Goal: Information Seeking & Learning: Find contact information

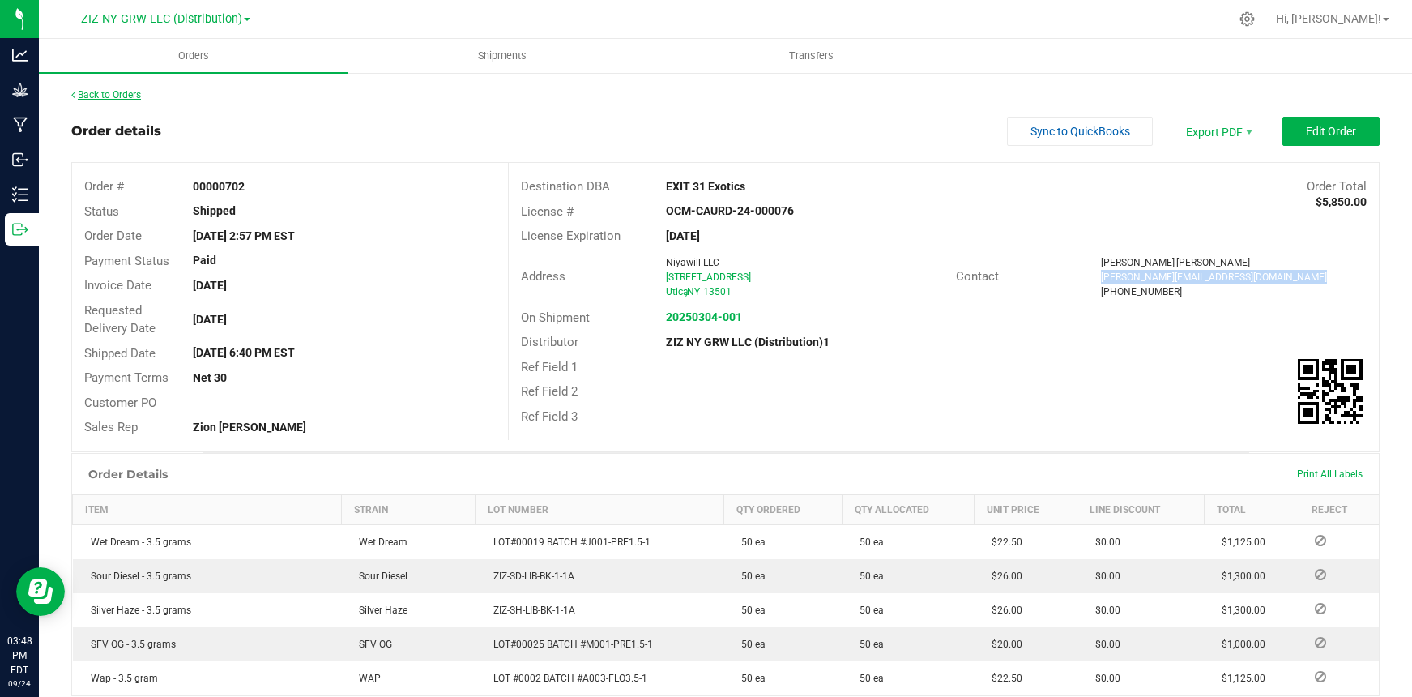
click at [121, 96] on link "Back to Orders" at bounding box center [106, 94] width 70 height 11
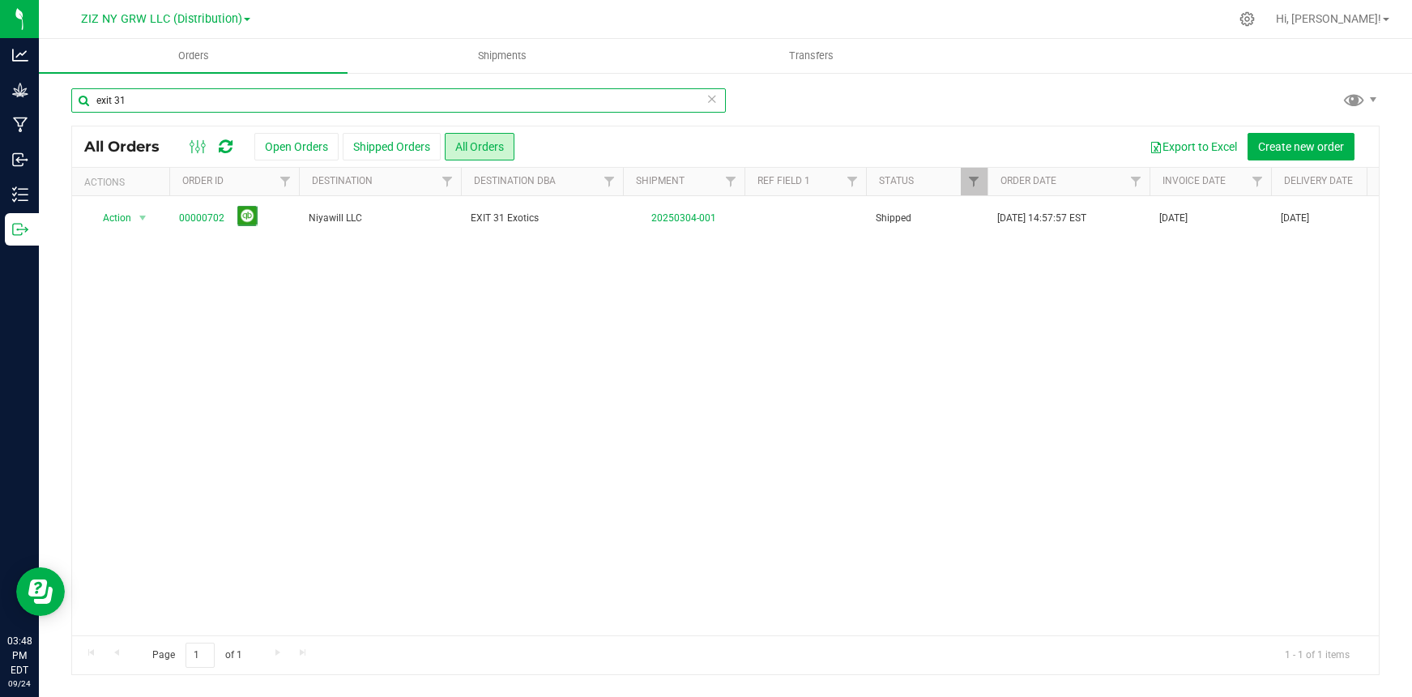
drag, startPoint x: 310, startPoint y: 96, endPoint x: 60, endPoint y: 78, distance: 250.9
click at [60, 78] on div "exit 31 All Orders Open Orders Shipped Orders All Orders Export to Excel Create…" at bounding box center [725, 381] width 1373 height 620
type input "crush"
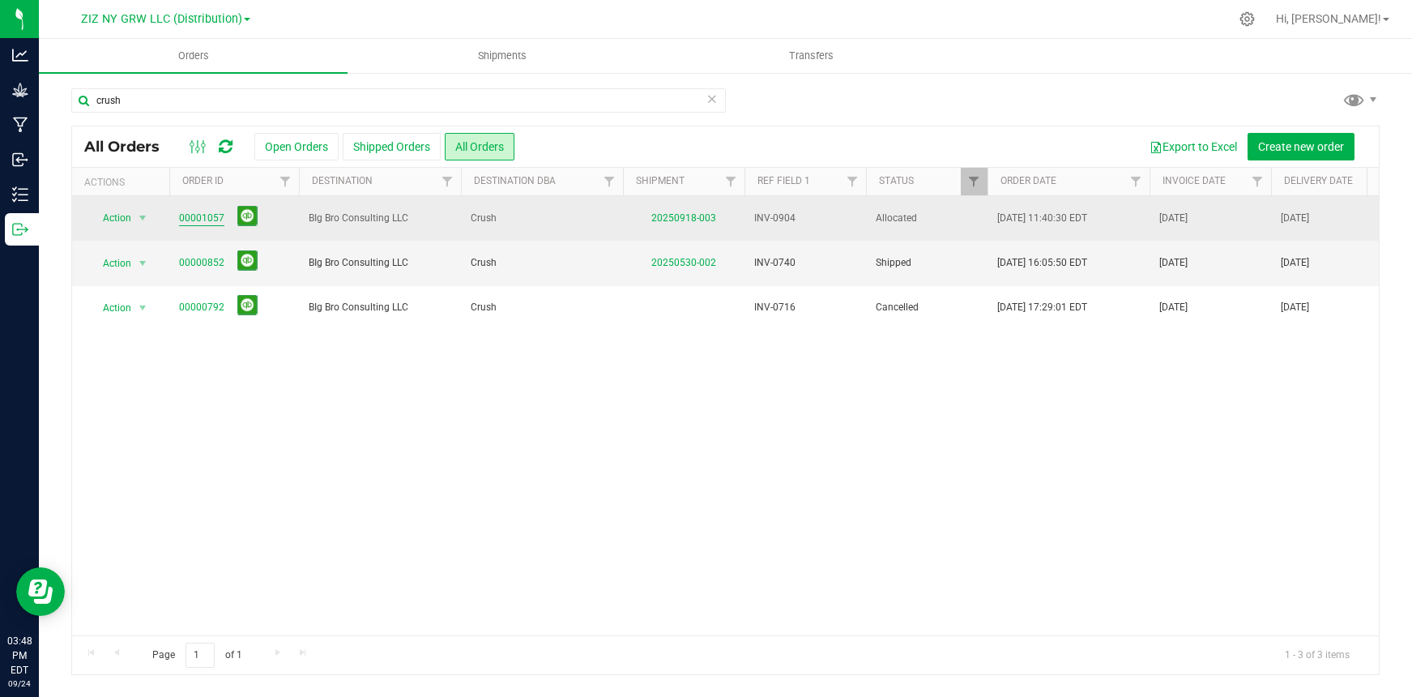
click at [207, 222] on link "00001057" at bounding box center [201, 218] width 45 height 15
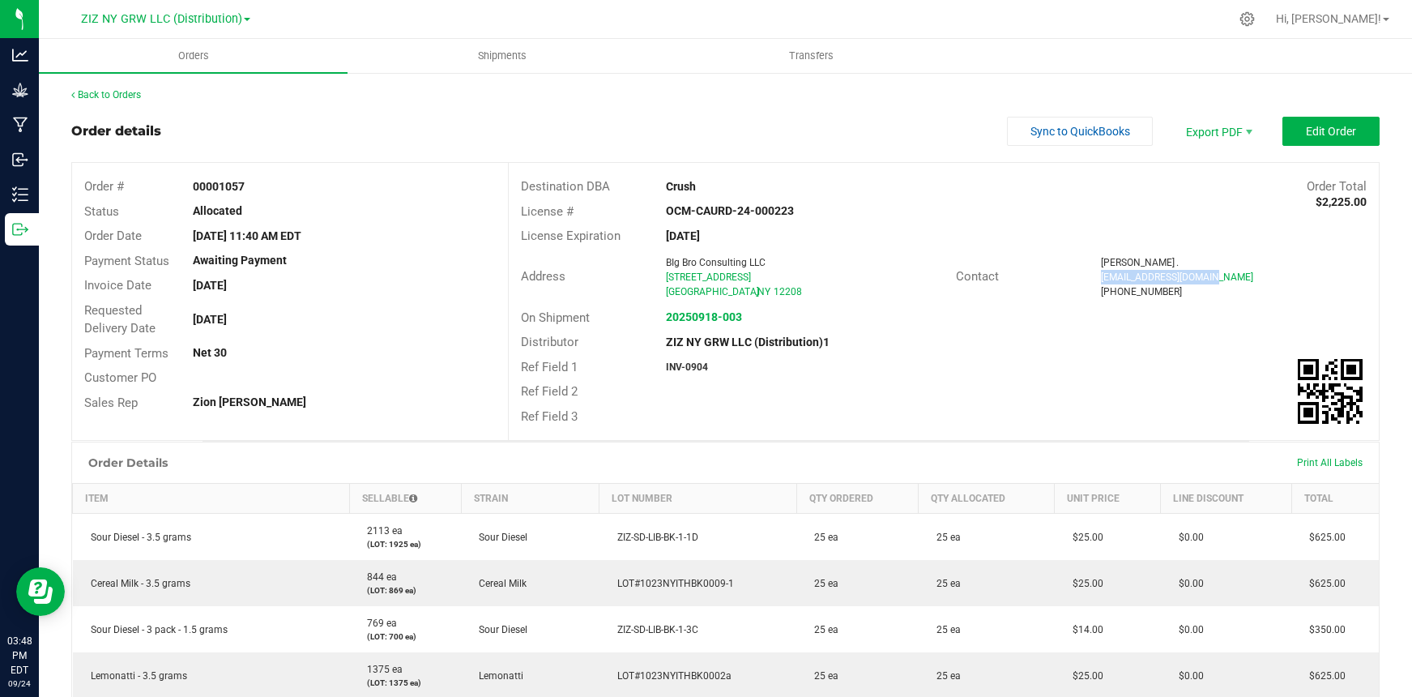
drag, startPoint x: 1097, startPoint y: 278, endPoint x: 1218, endPoint y: 279, distance: 120.7
click at [1218, 279] on div "[EMAIL_ADDRESS][DOMAIN_NAME]" at bounding box center [1234, 277] width 266 height 15
copy span "[EMAIL_ADDRESS][DOMAIN_NAME]"
drag, startPoint x: 1092, startPoint y: 292, endPoint x: 1160, endPoint y: 292, distance: 68.1
click at [1160, 292] on div "[PHONE_NUMBER]" at bounding box center [1234, 291] width 266 height 15
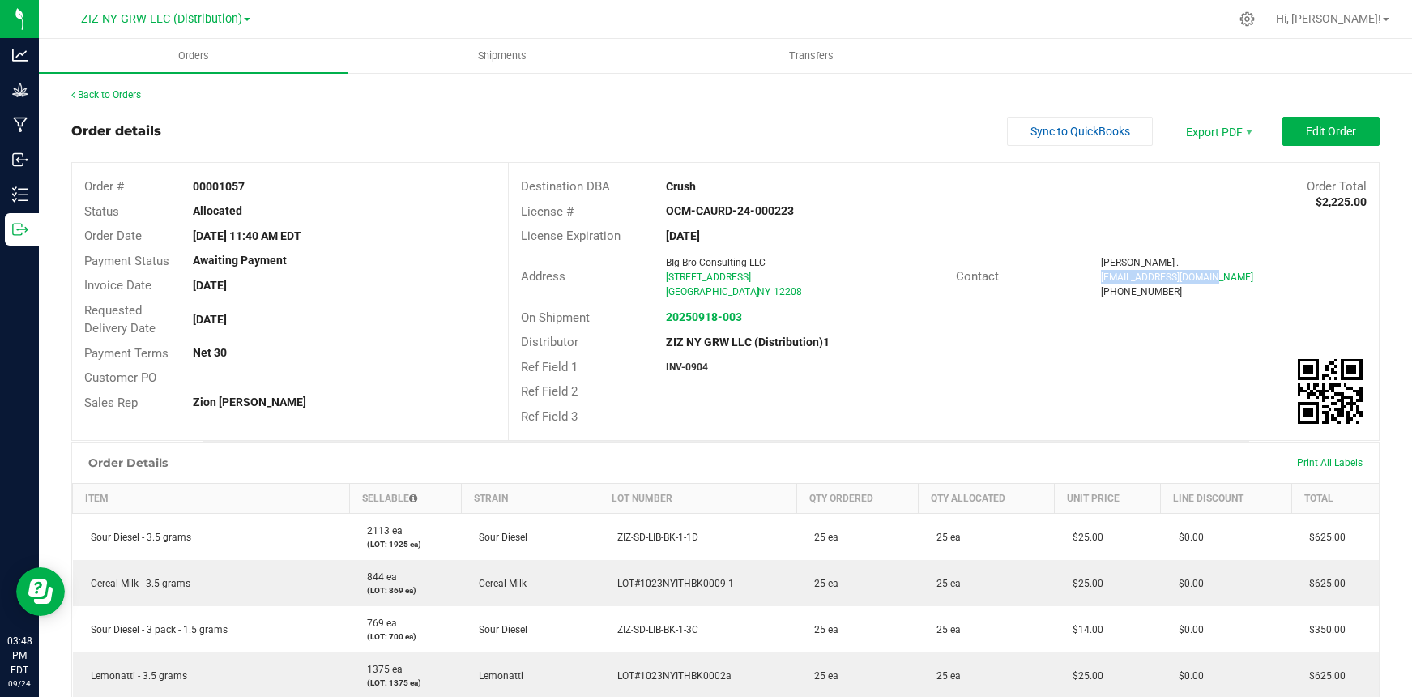
copy span "[PHONE_NUMBER]"
click at [111, 94] on link "Back to Orders" at bounding box center [106, 94] width 70 height 11
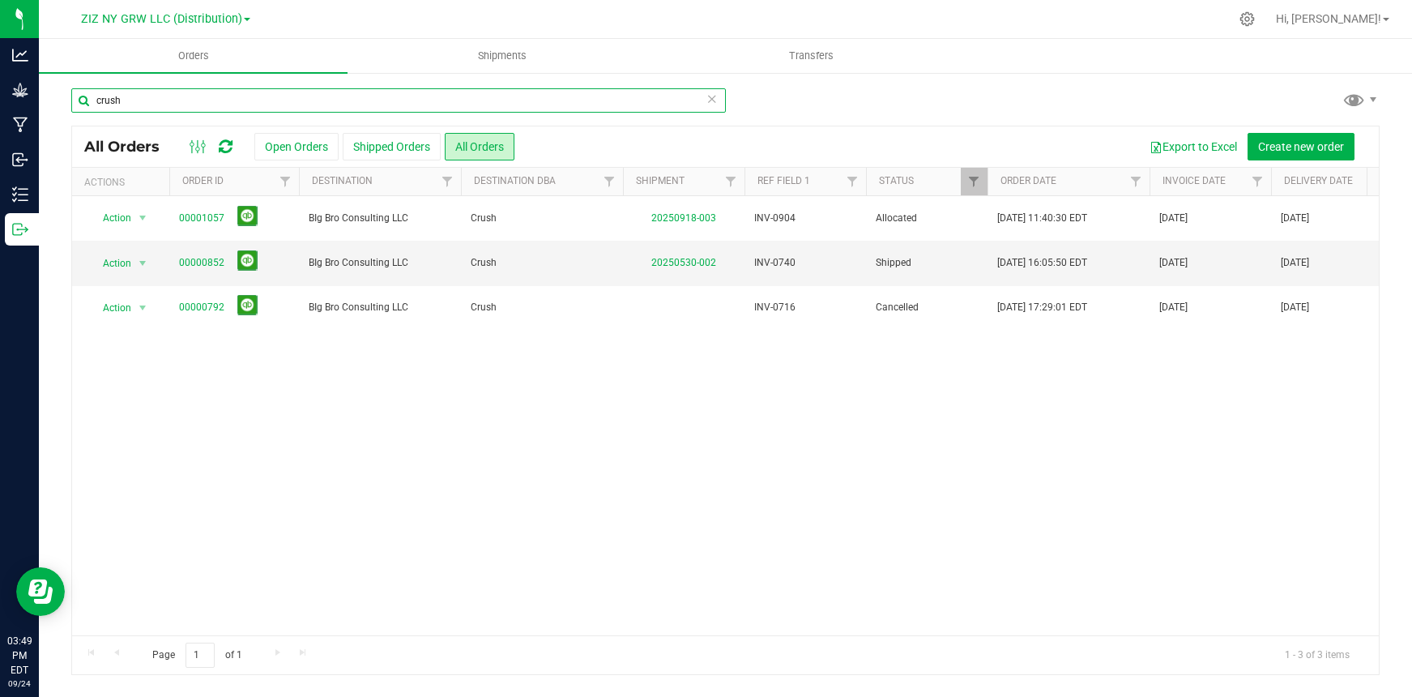
drag, startPoint x: 262, startPoint y: 97, endPoint x: 46, endPoint y: 97, distance: 215.5
click at [46, 97] on div "crush All Orders Open Orders Shipped Orders All Orders Export to Excel Create n…" at bounding box center [725, 381] width 1373 height 620
type input "420"
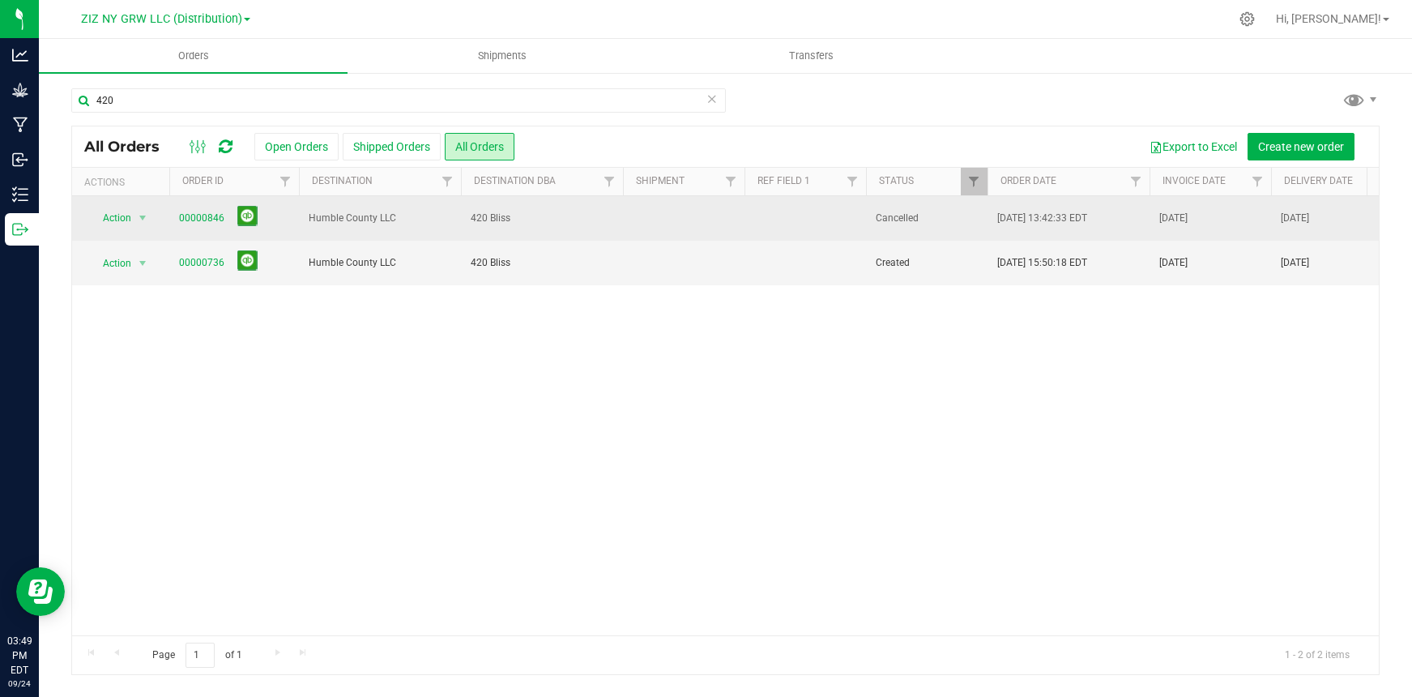
click at [488, 220] on span "420 Bliss" at bounding box center [542, 218] width 143 height 15
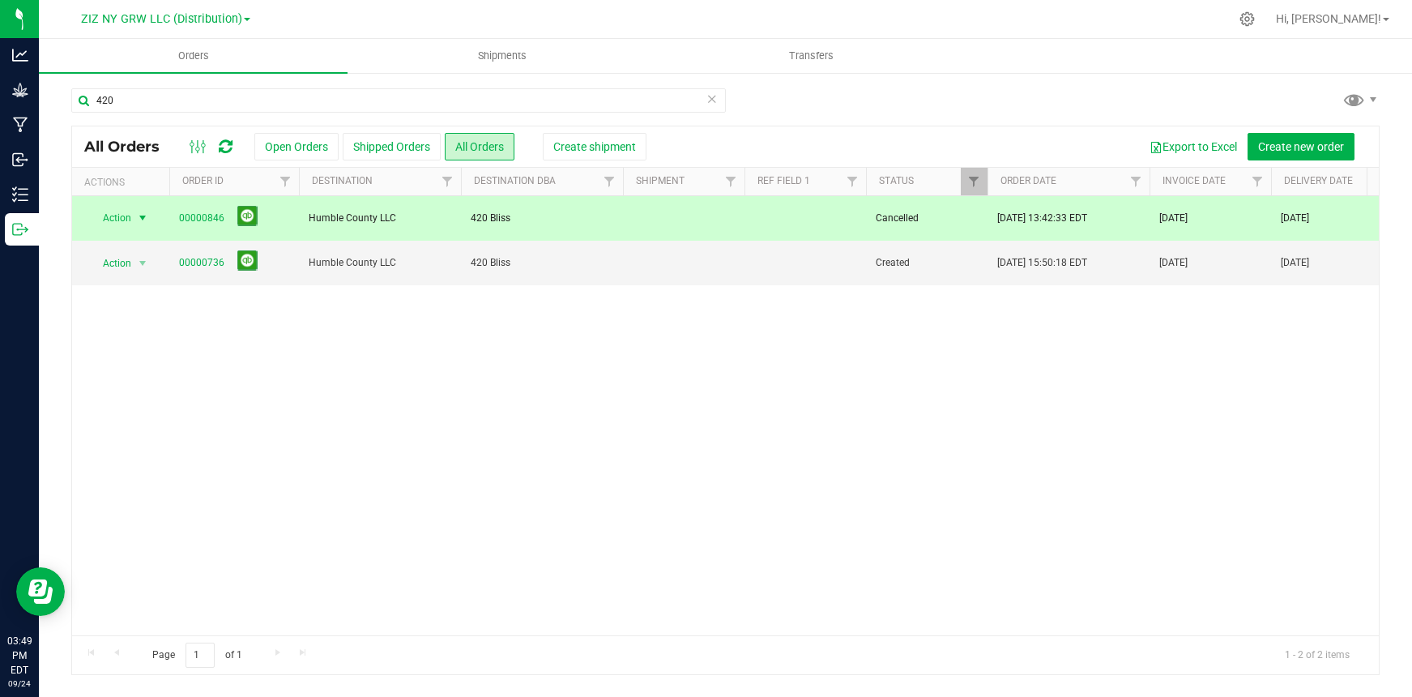
click at [488, 220] on span "420 Bliss" at bounding box center [542, 218] width 143 height 15
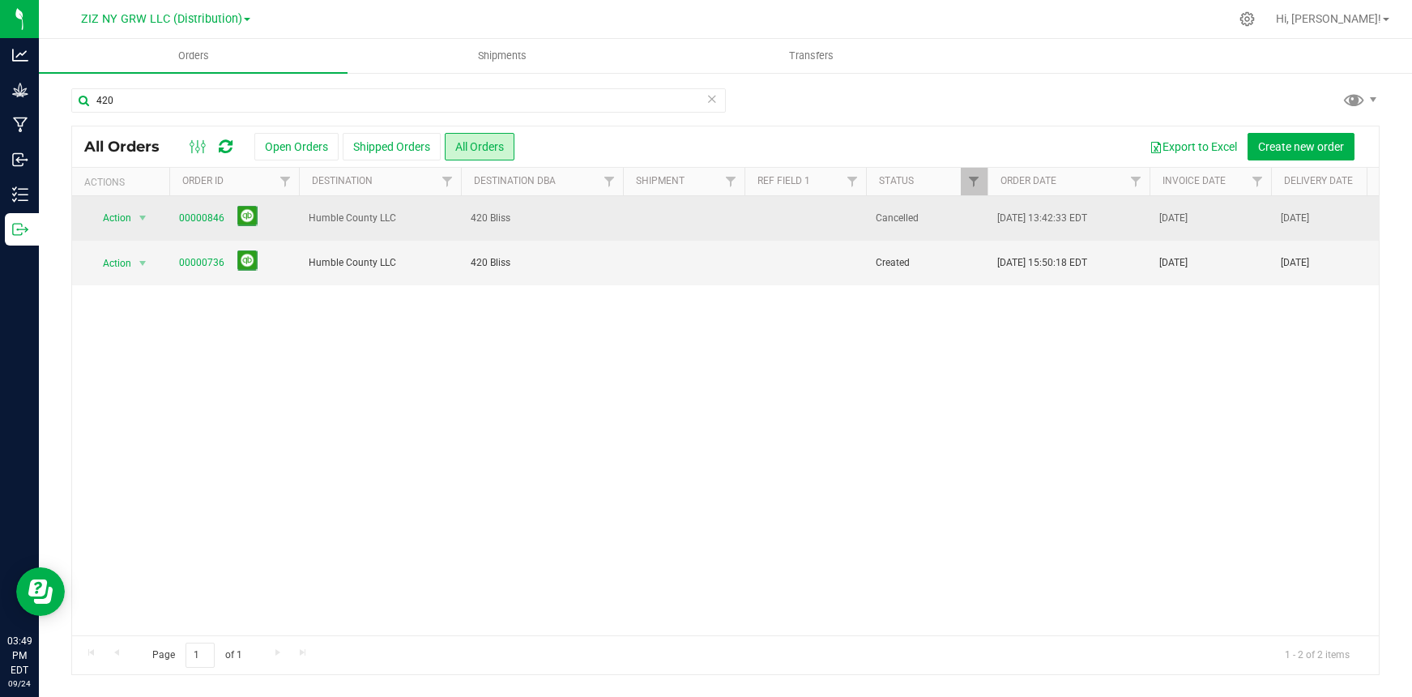
click at [488, 219] on span "420 Bliss" at bounding box center [542, 218] width 143 height 15
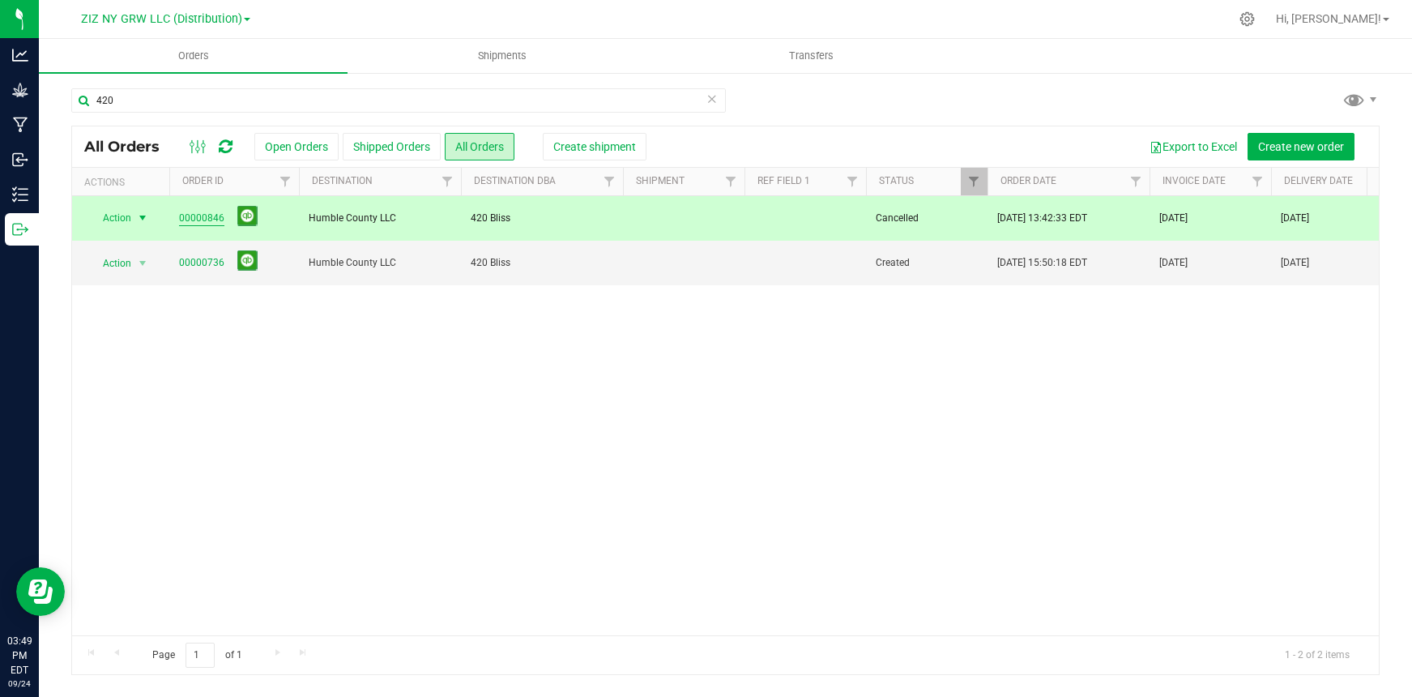
click at [212, 218] on link "00000846" at bounding box center [201, 218] width 45 height 15
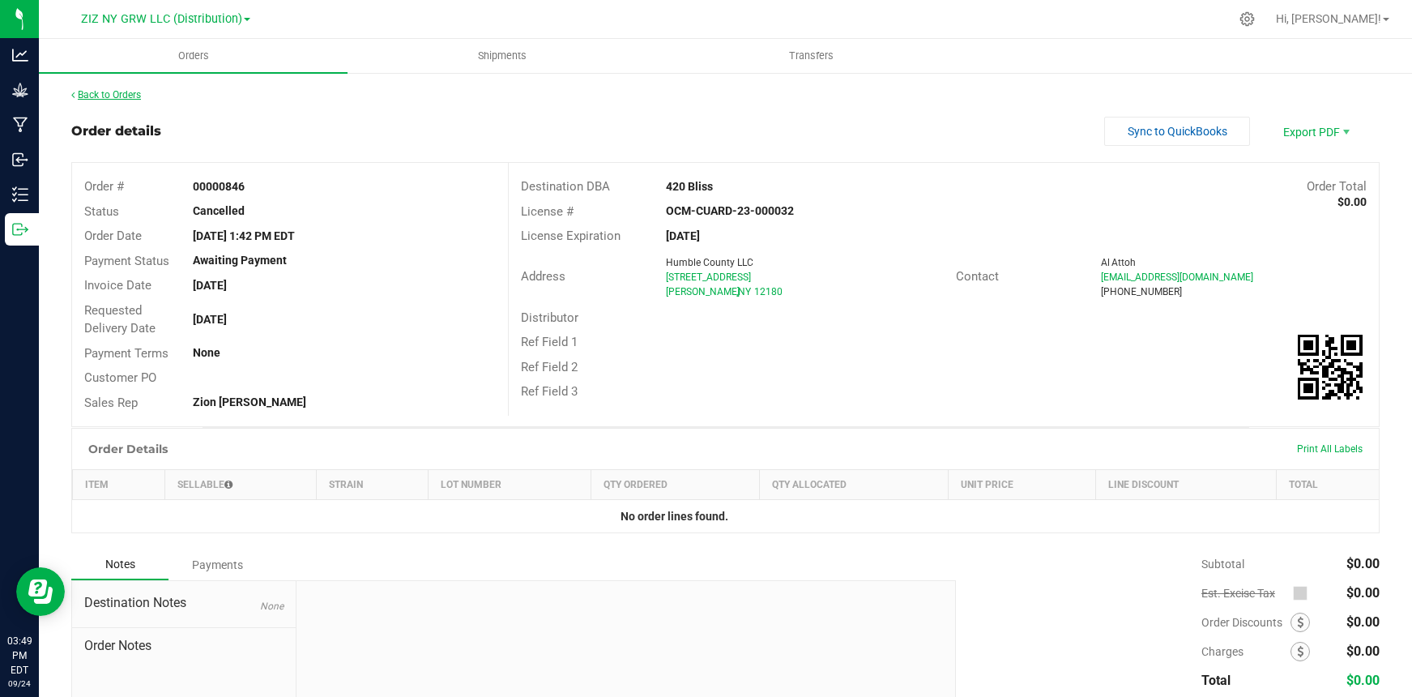
click at [135, 94] on link "Back to Orders" at bounding box center [106, 94] width 70 height 11
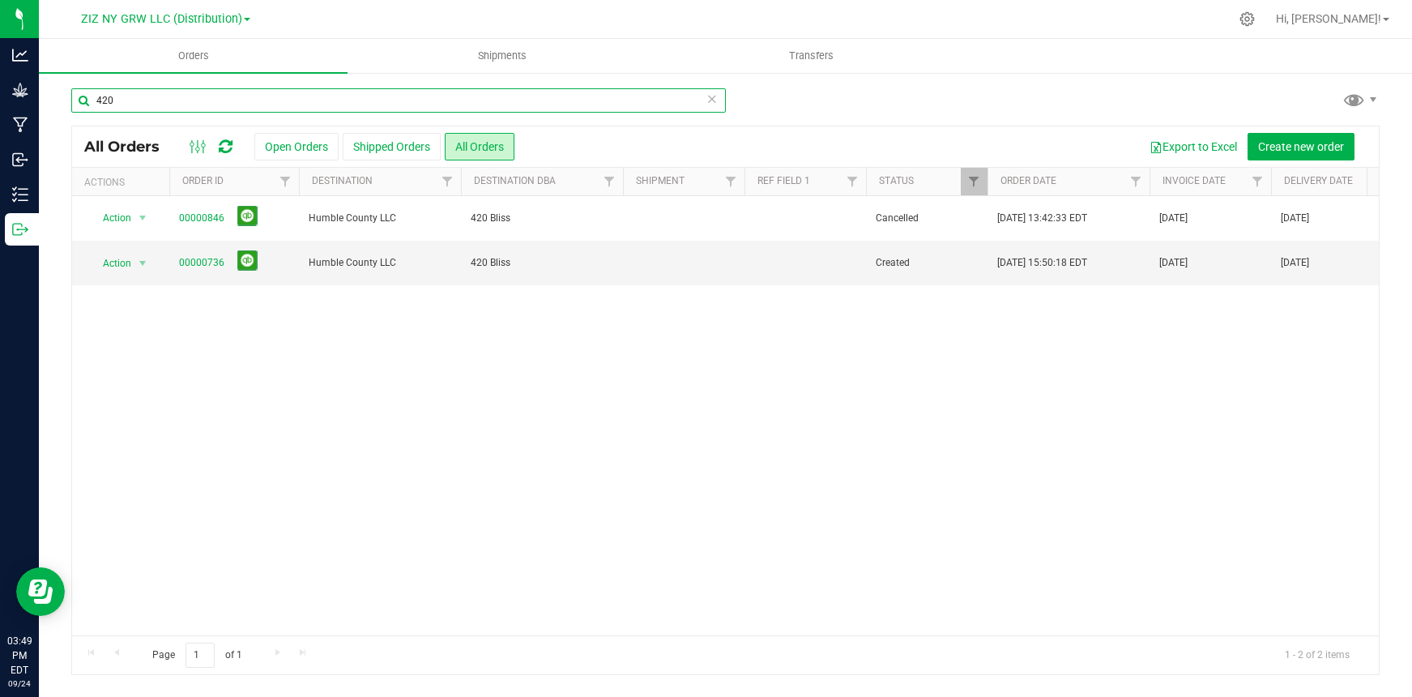
click at [297, 100] on input "420" at bounding box center [398, 100] width 655 height 24
type input "4"
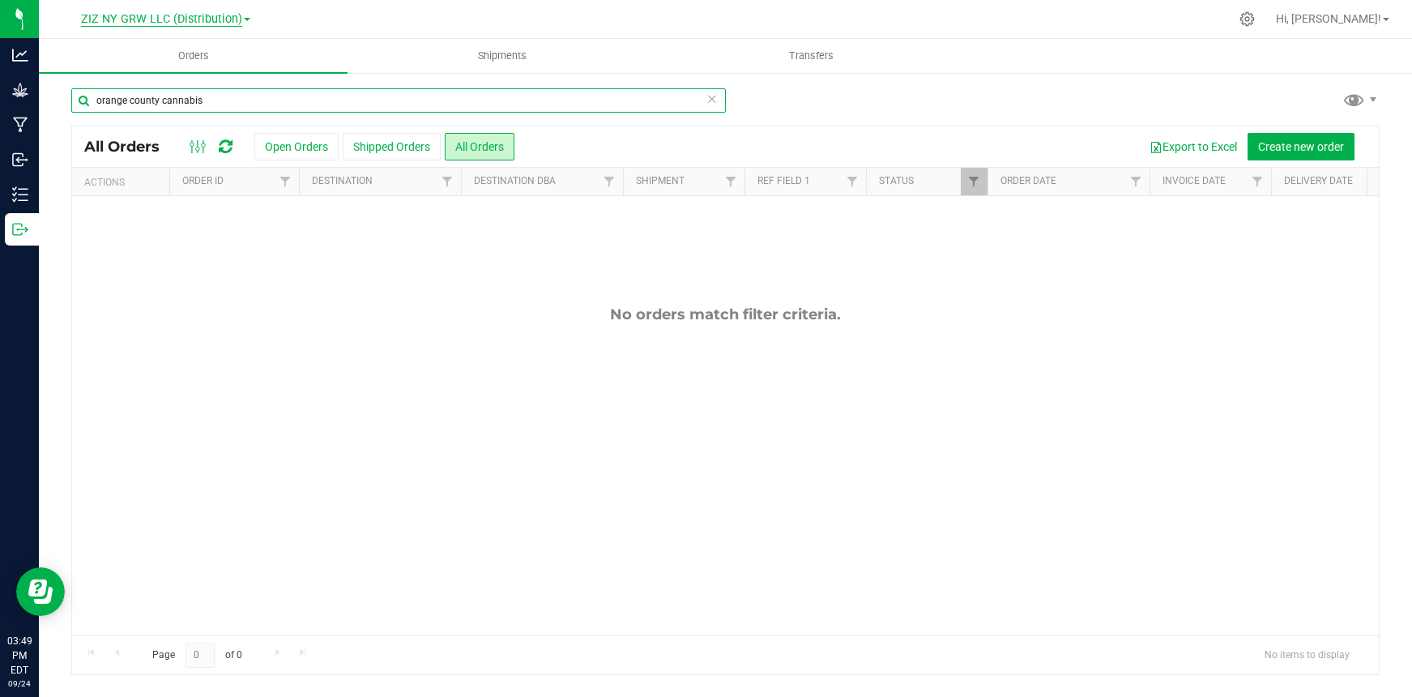
type input "orange county cannabis"
click at [215, 19] on span "ZIZ NY GRW LLC (Distribution)" at bounding box center [161, 19] width 161 height 15
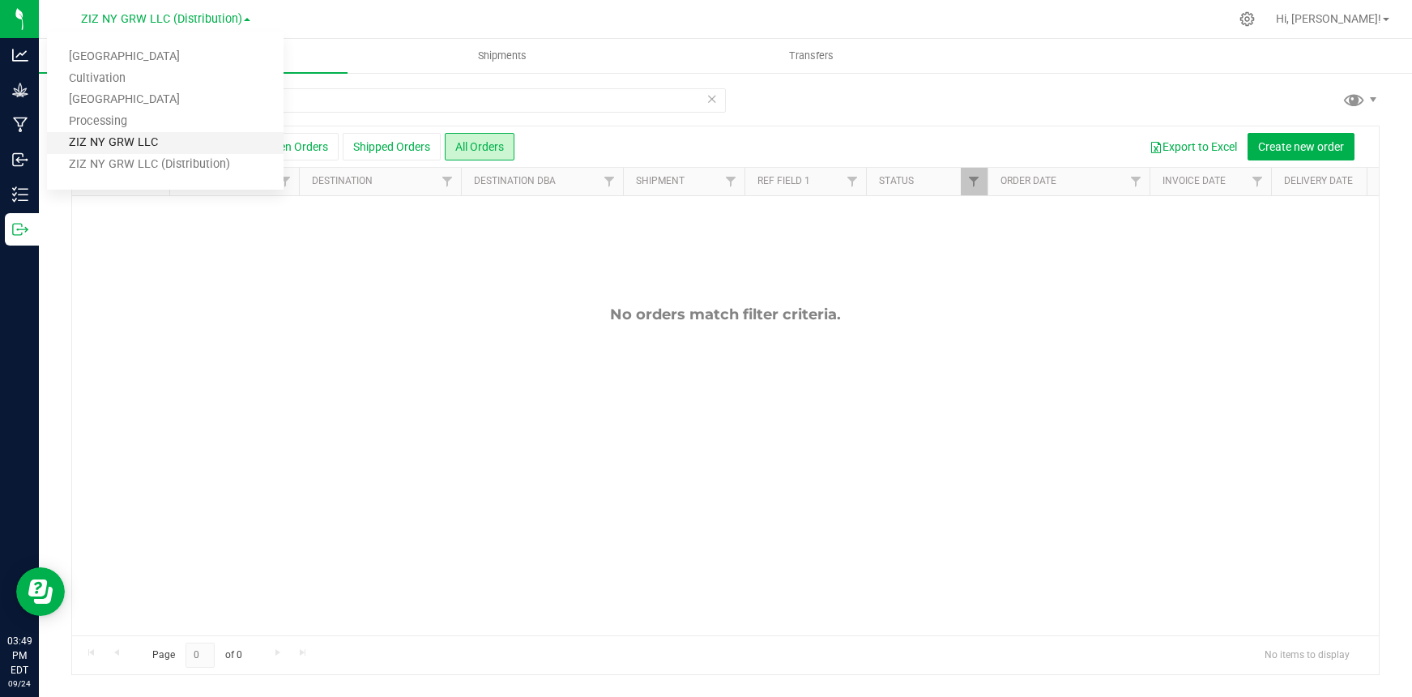
click at [182, 147] on link "ZIZ NY GRW LLC" at bounding box center [165, 143] width 237 height 22
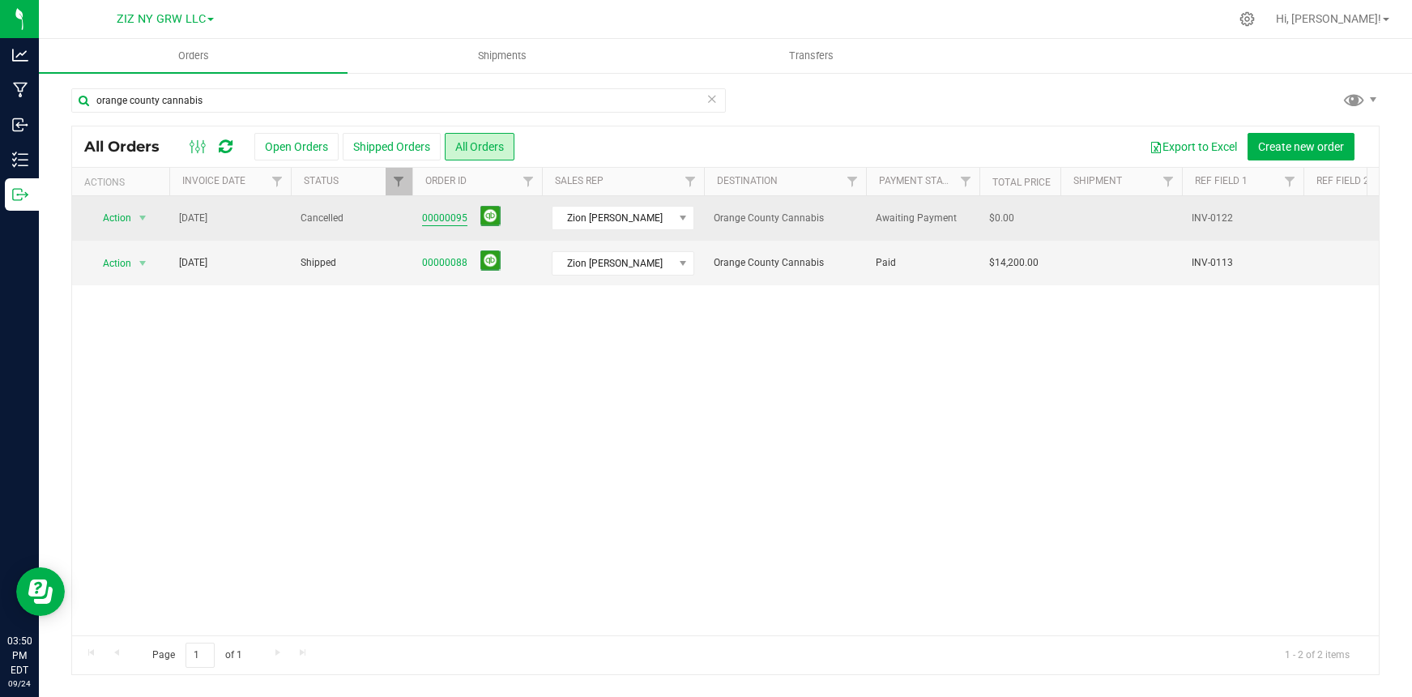
click at [450, 220] on link "00000095" at bounding box center [444, 218] width 45 height 15
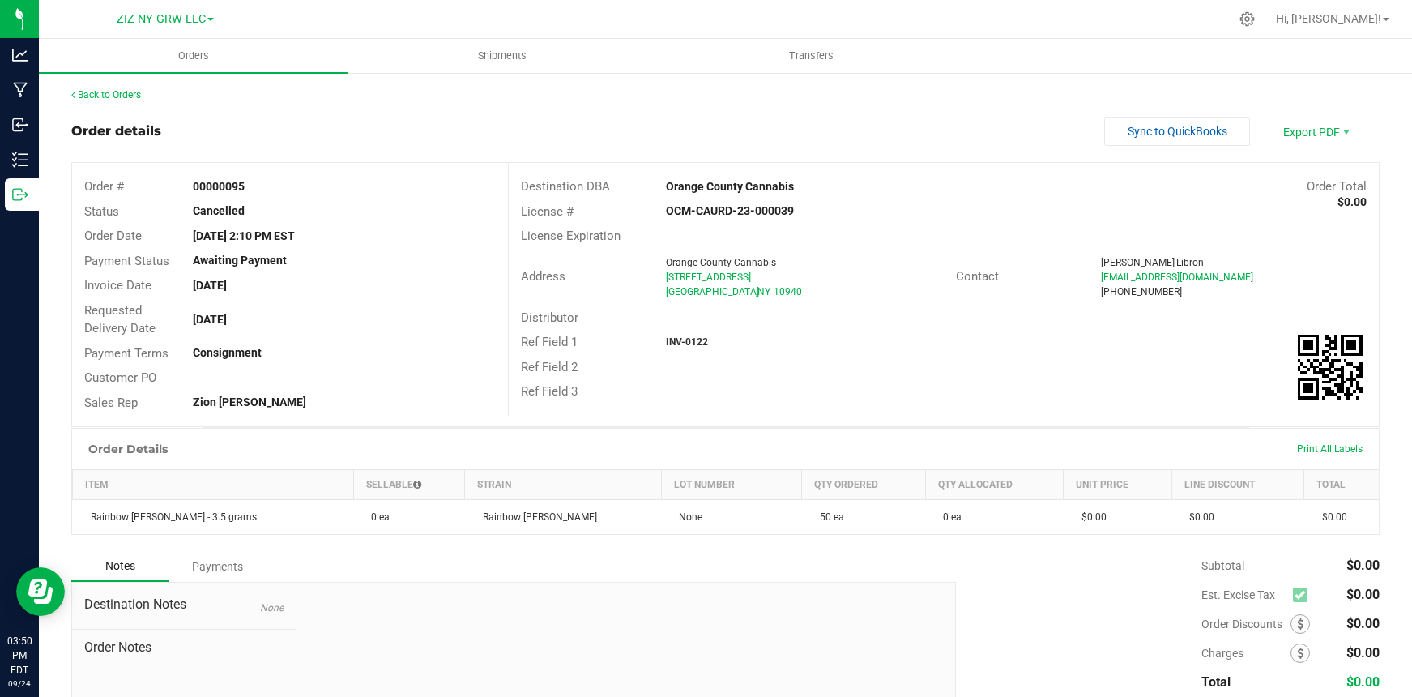
drag, startPoint x: 1094, startPoint y: 280, endPoint x: 1269, endPoint y: 274, distance: 175.1
click at [1269, 274] on div "[EMAIL_ADDRESS][DOMAIN_NAME]" at bounding box center [1234, 277] width 266 height 15
copy span "[EMAIL_ADDRESS][DOMAIN_NAME]"
click at [121, 97] on link "Back to Orders" at bounding box center [106, 94] width 70 height 11
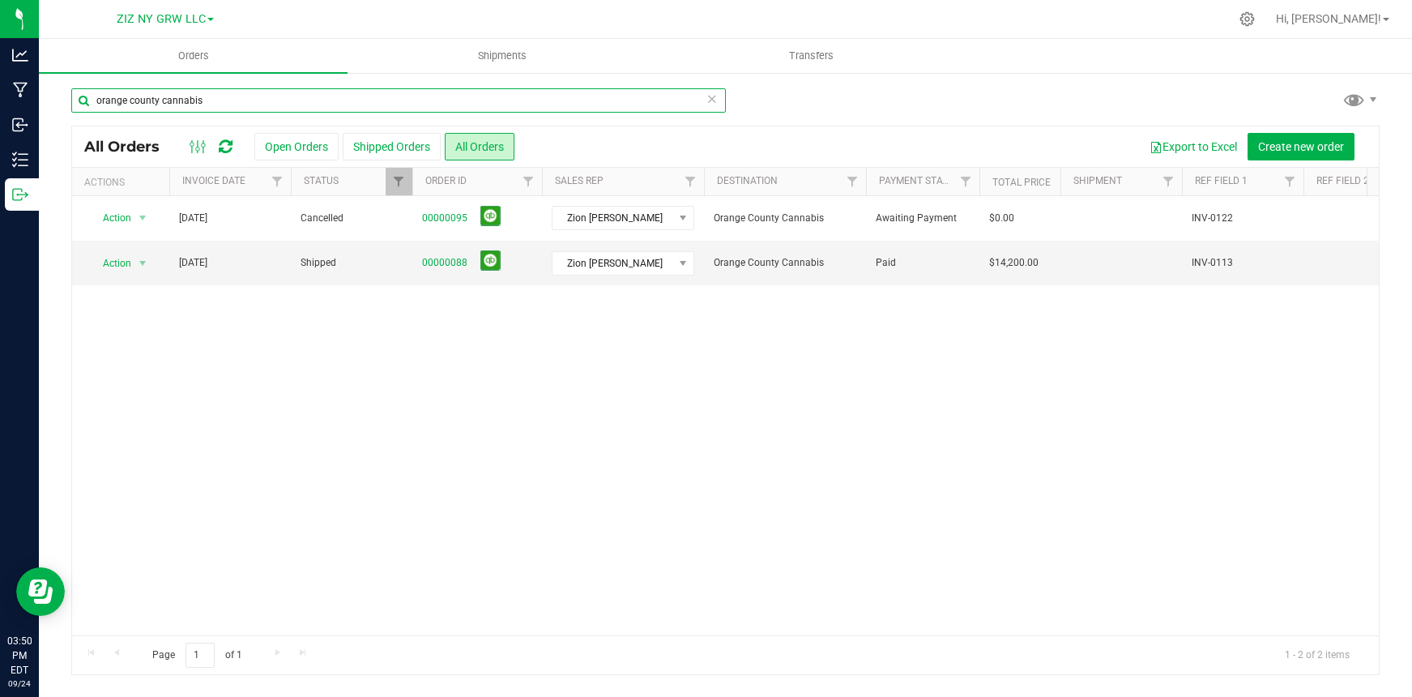
drag, startPoint x: 207, startPoint y: 99, endPoint x: 63, endPoint y: 79, distance: 145.5
click at [60, 84] on div "orange county cannabis All Orders Open Orders Shipped Orders All Orders Export …" at bounding box center [725, 381] width 1373 height 620
type input "stage one"
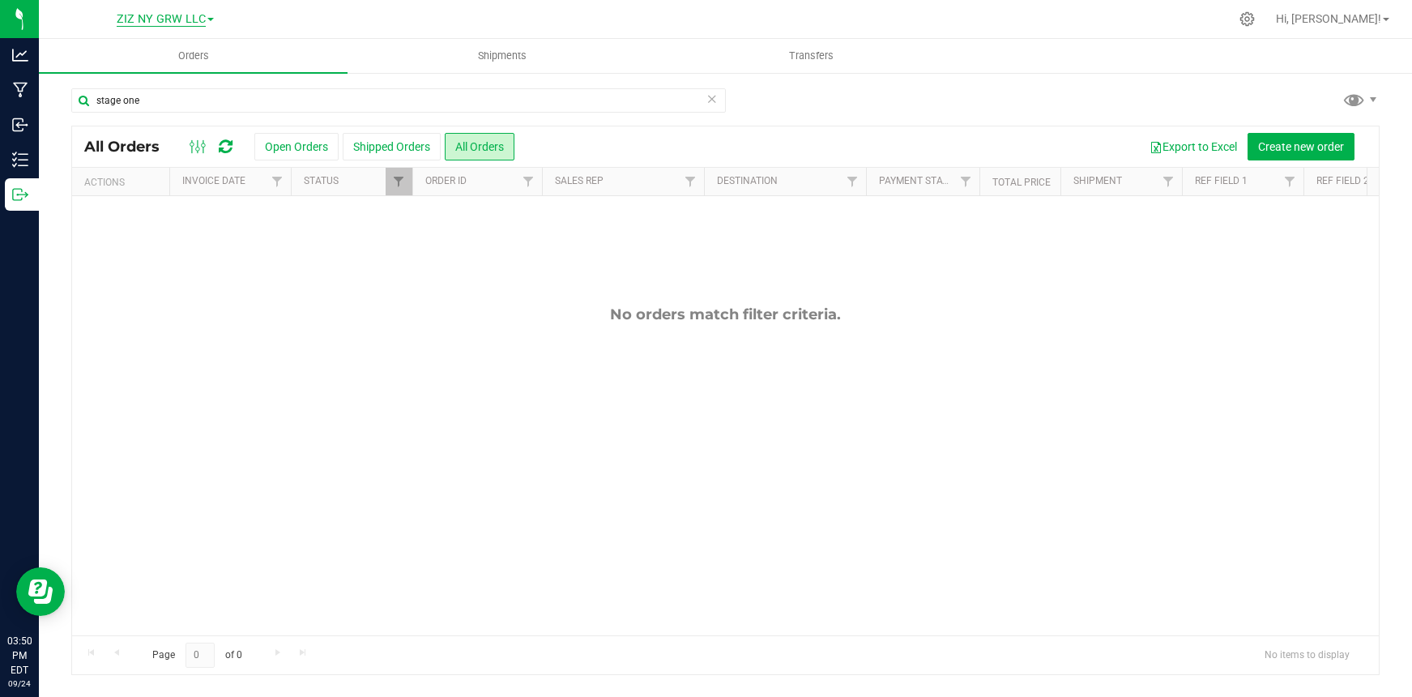
click at [179, 15] on span "ZIZ NY GRW LLC" at bounding box center [161, 19] width 89 height 15
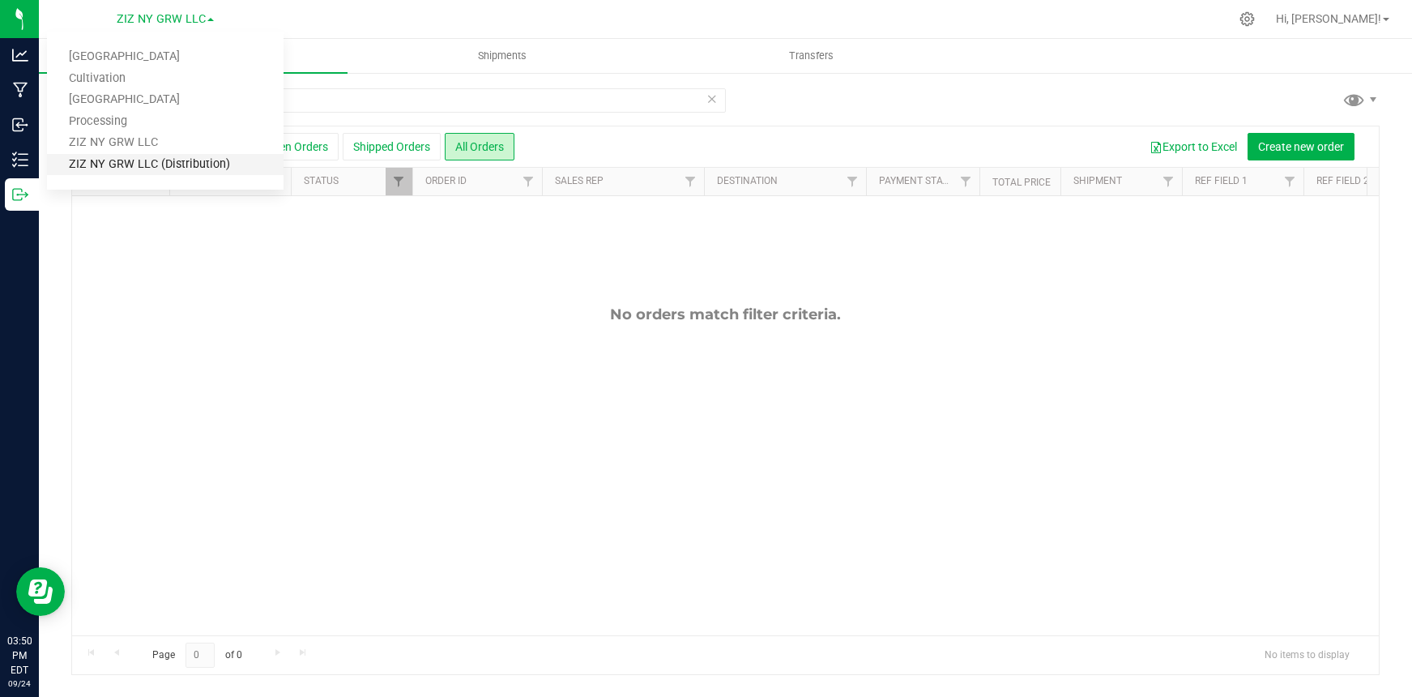
click at [160, 164] on link "ZIZ NY GRW LLC (Distribution)" at bounding box center [165, 165] width 237 height 22
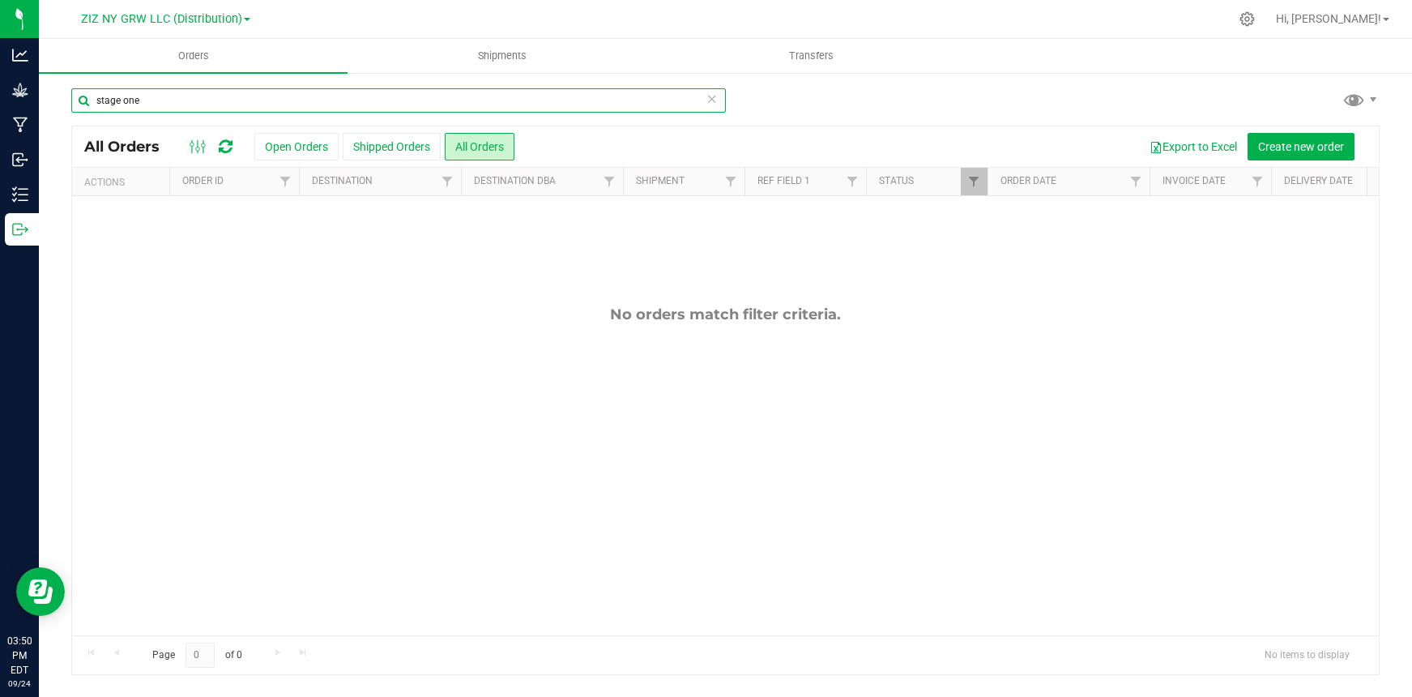
click at [311, 105] on input "stage one" at bounding box center [398, 100] width 655 height 24
type input "s"
type input "mr"
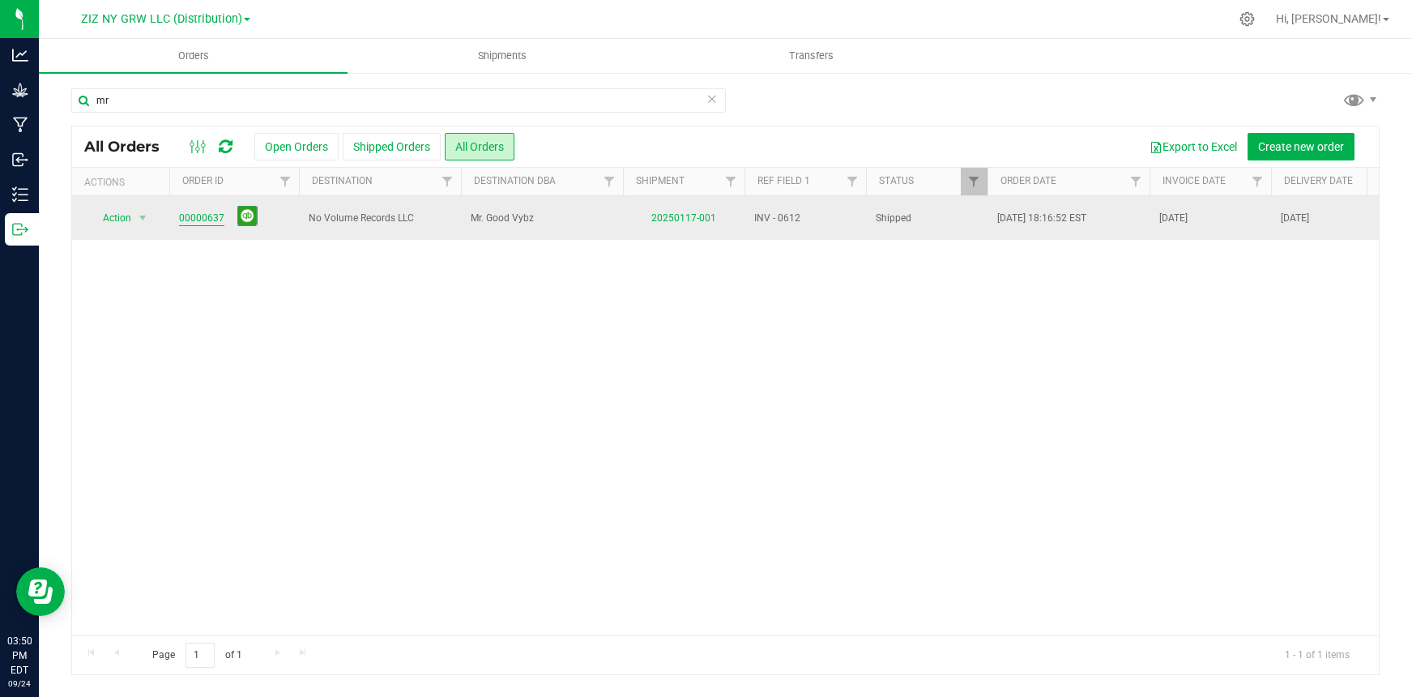
click at [218, 218] on link "00000637" at bounding box center [201, 218] width 45 height 15
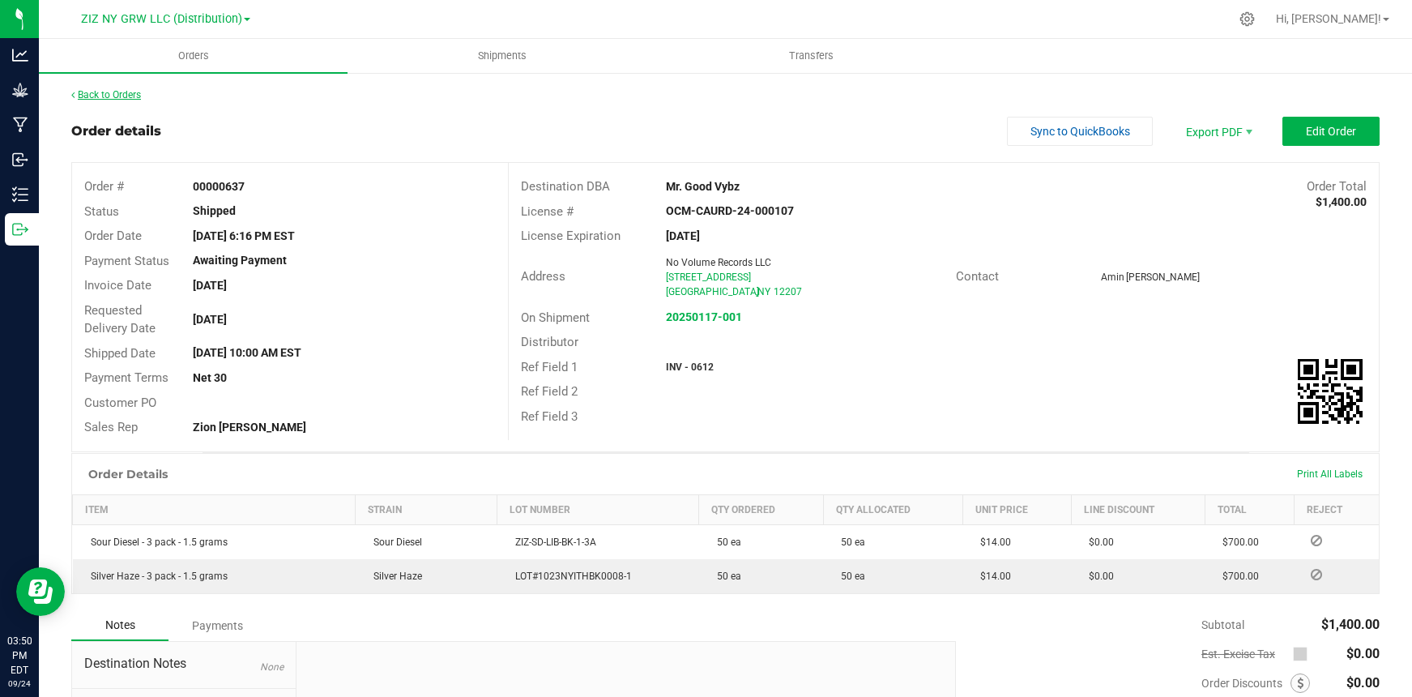
click at [136, 96] on link "Back to Orders" at bounding box center [106, 94] width 70 height 11
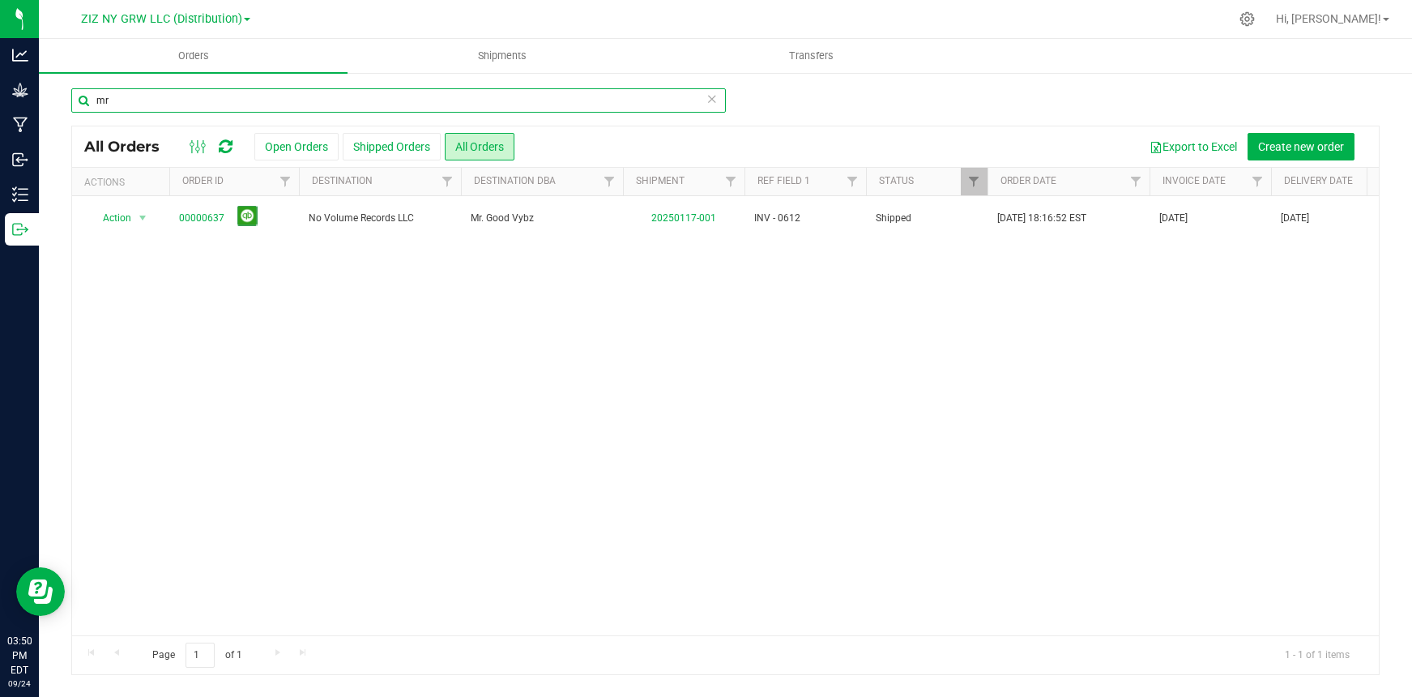
drag, startPoint x: 143, startPoint y: 100, endPoint x: 61, endPoint y: 100, distance: 81.8
click at [61, 100] on div "mr All Orders Open Orders Shipped Orders All Orders Export to Excel Create new …" at bounding box center [725, 381] width 1373 height 620
type input "robinsons"
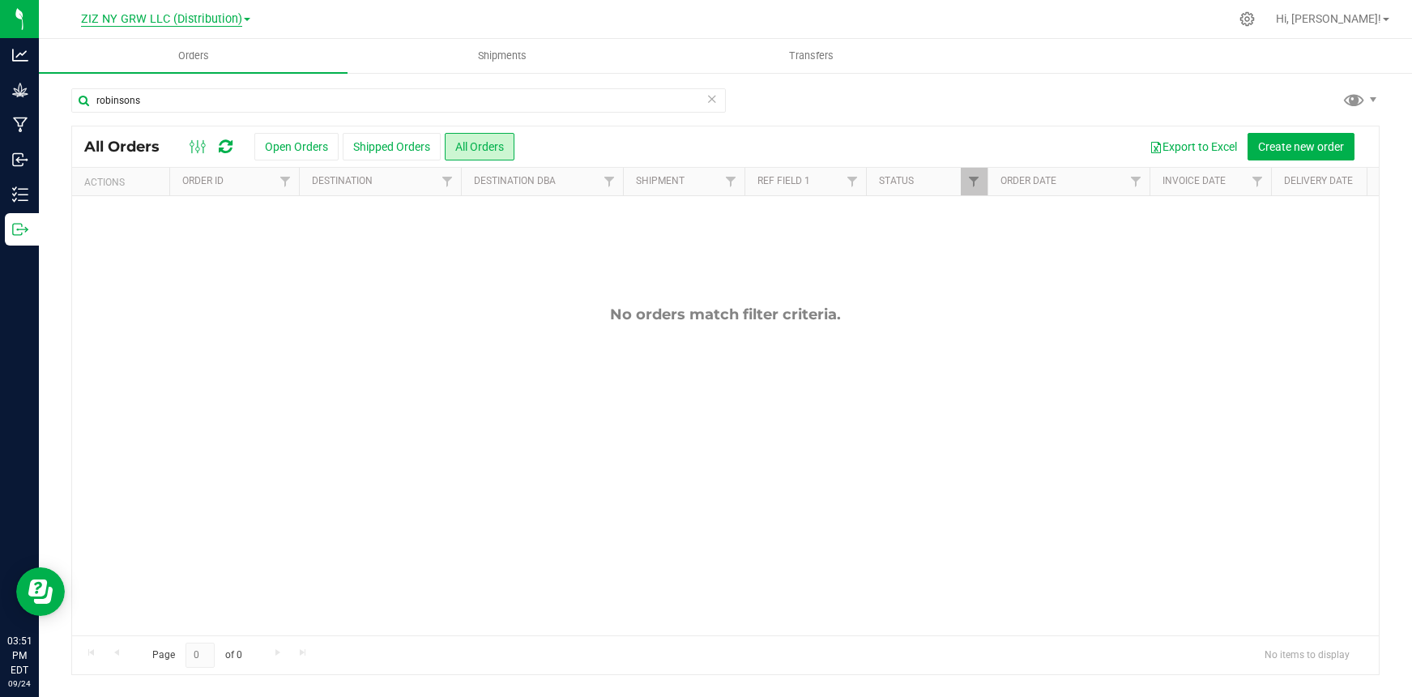
click at [181, 23] on span "ZIZ NY GRW LLC (Distribution)" at bounding box center [161, 19] width 161 height 15
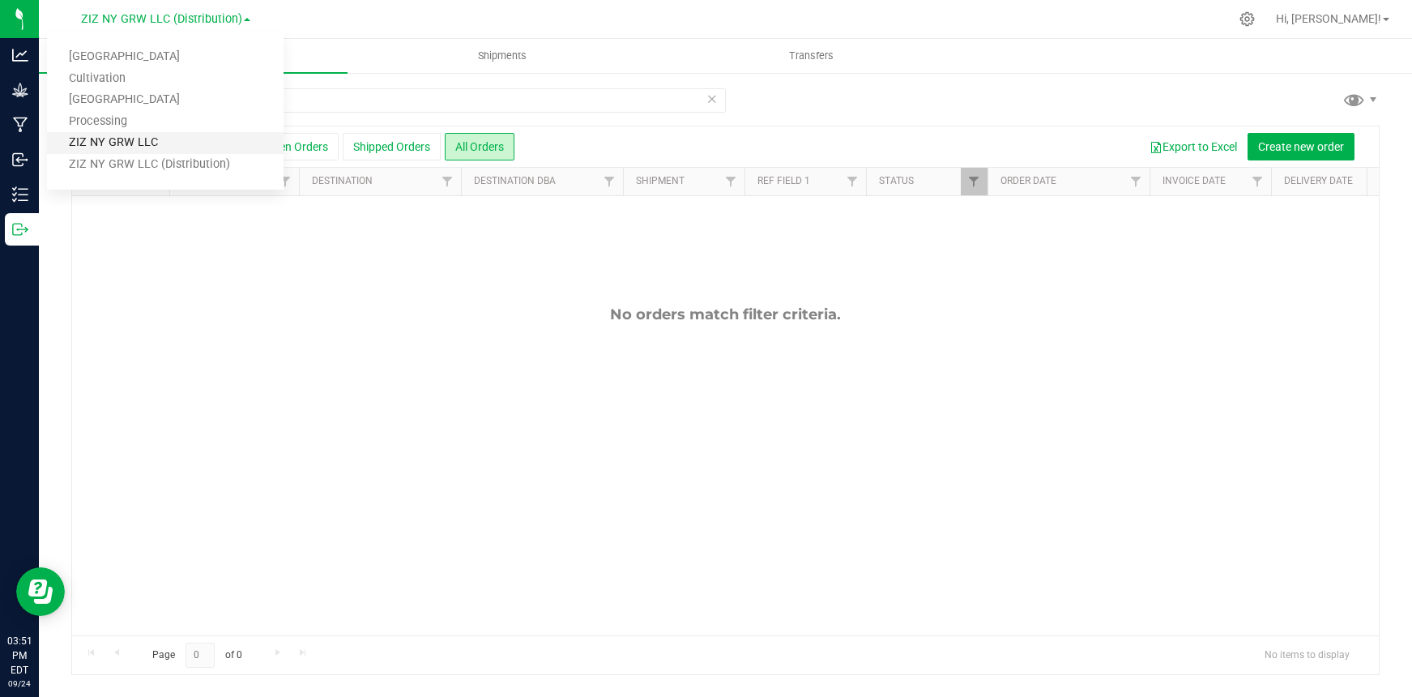
click at [169, 139] on link "ZIZ NY GRW LLC" at bounding box center [165, 143] width 237 height 22
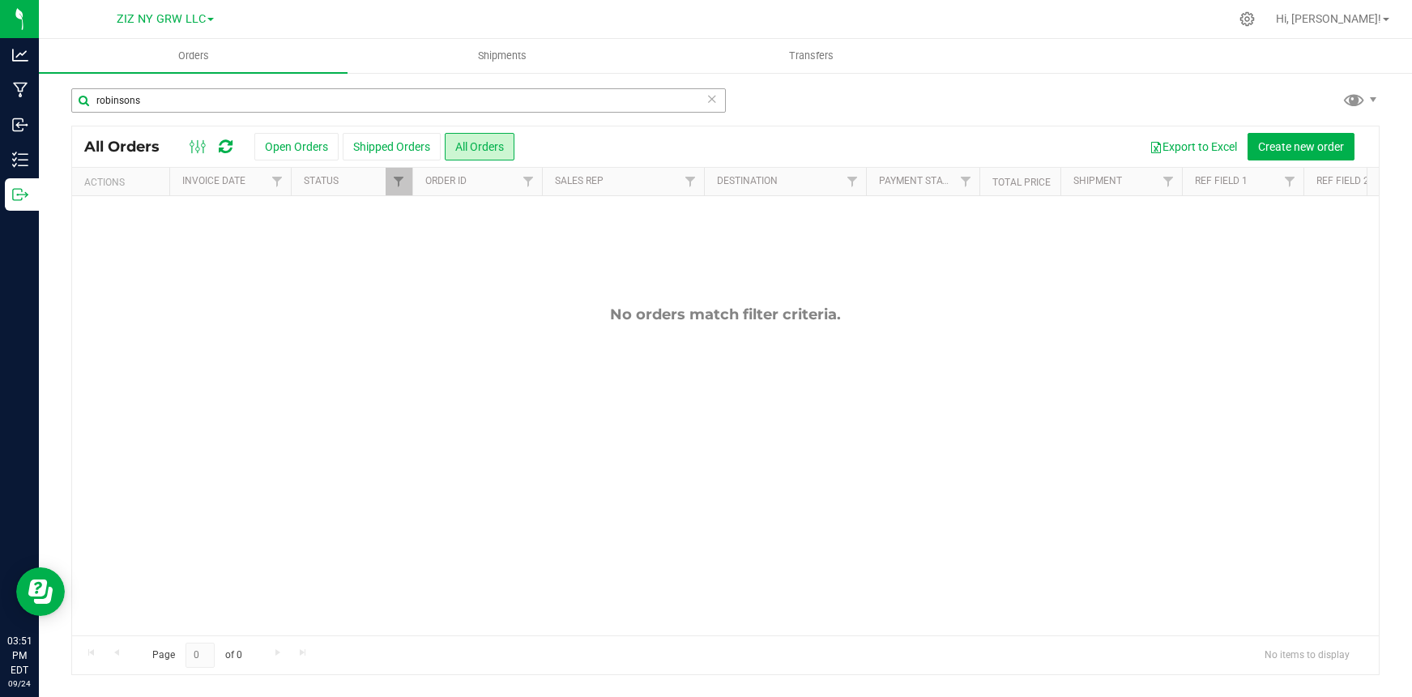
drag, startPoint x: 192, startPoint y: 83, endPoint x: 162, endPoint y: 92, distance: 31.3
click at [162, 92] on div "robinsons All Orders Open Orders Shipped Orders All Orders Export to Excel Crea…" at bounding box center [725, 381] width 1373 height 620
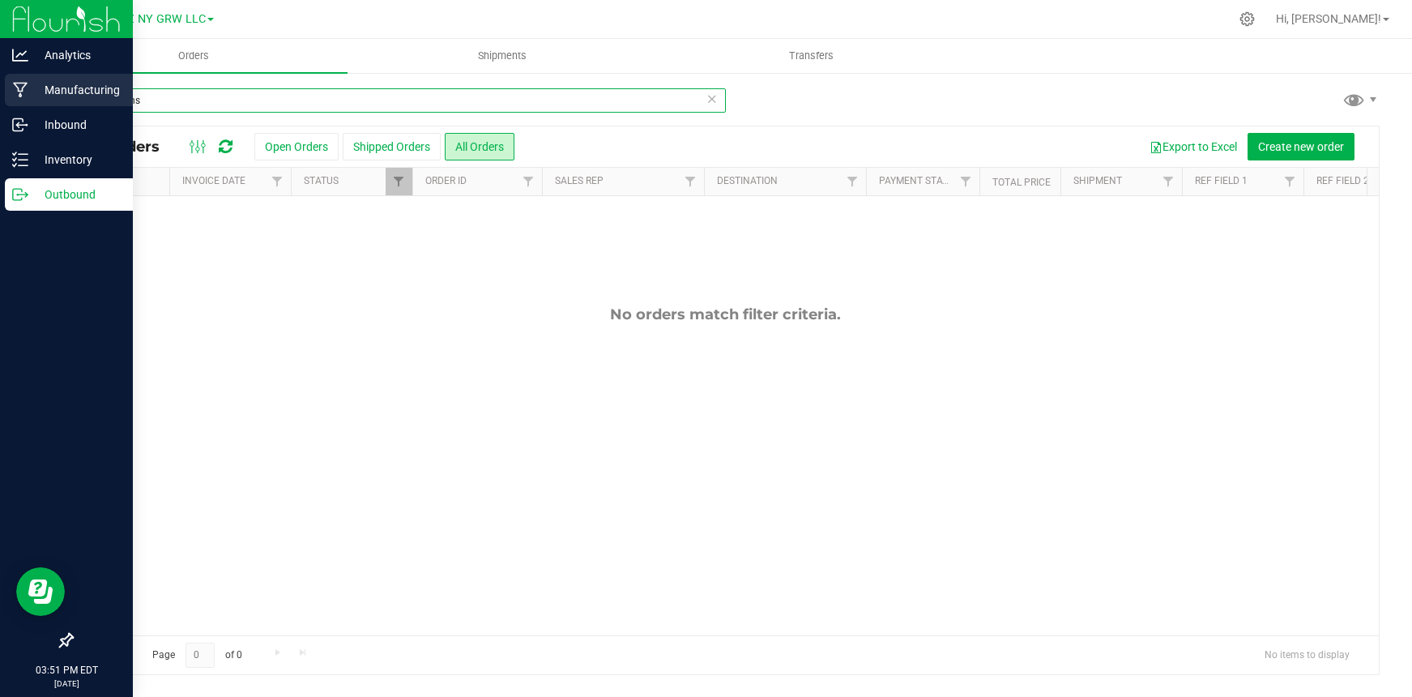
drag, startPoint x: 160, startPoint y: 102, endPoint x: 17, endPoint y: 83, distance: 143.9
click at [17, 83] on div "Analytics Manufacturing Inbound Inventory Outbound 03:51 PM EDT [DATE] 09/24 ZI…" at bounding box center [706, 348] width 1412 height 697
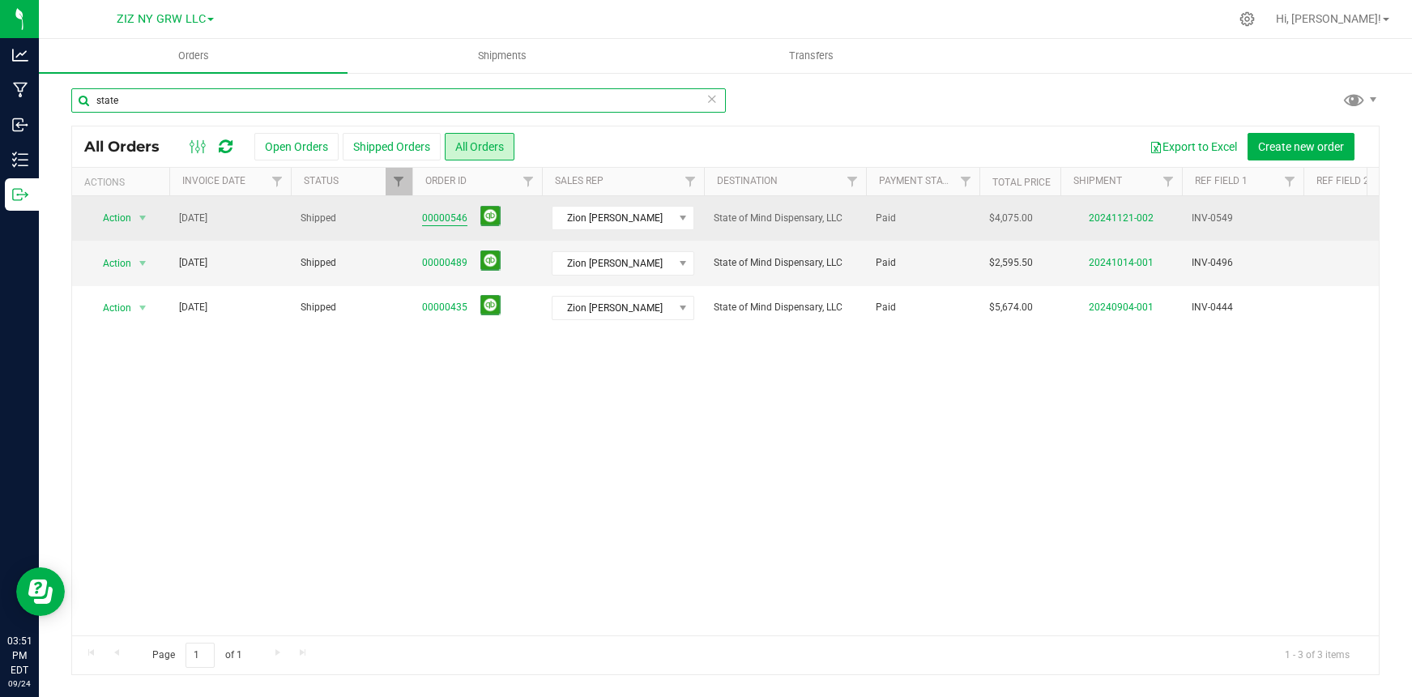
type input "state"
click at [446, 217] on link "00000546" at bounding box center [444, 218] width 45 height 15
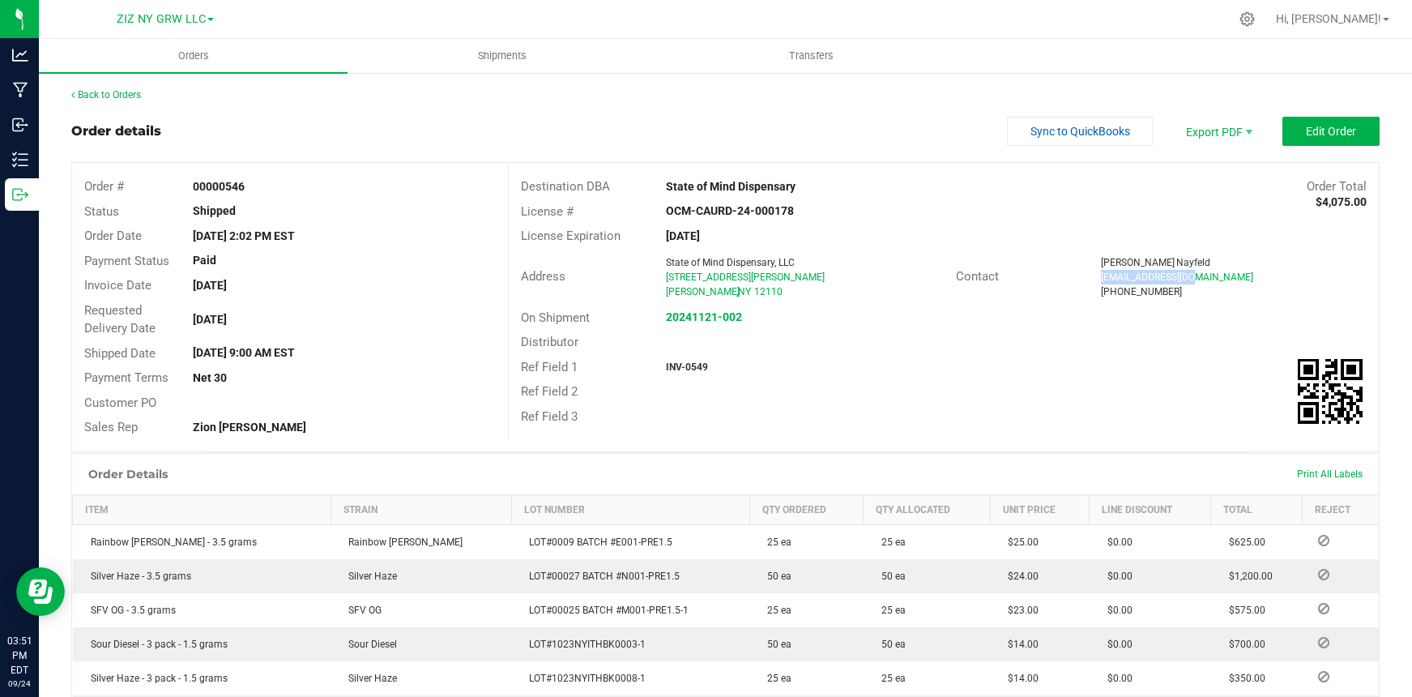
drag, startPoint x: 1093, startPoint y: 279, endPoint x: 1182, endPoint y: 281, distance: 89.1
click at [1187, 279] on div "[EMAIL_ADDRESS][DOMAIN_NAME]" at bounding box center [1234, 277] width 266 height 15
copy span "[EMAIL_ADDRESS][DOMAIN_NAME]"
click at [132, 97] on link "Back to Orders" at bounding box center [106, 94] width 70 height 11
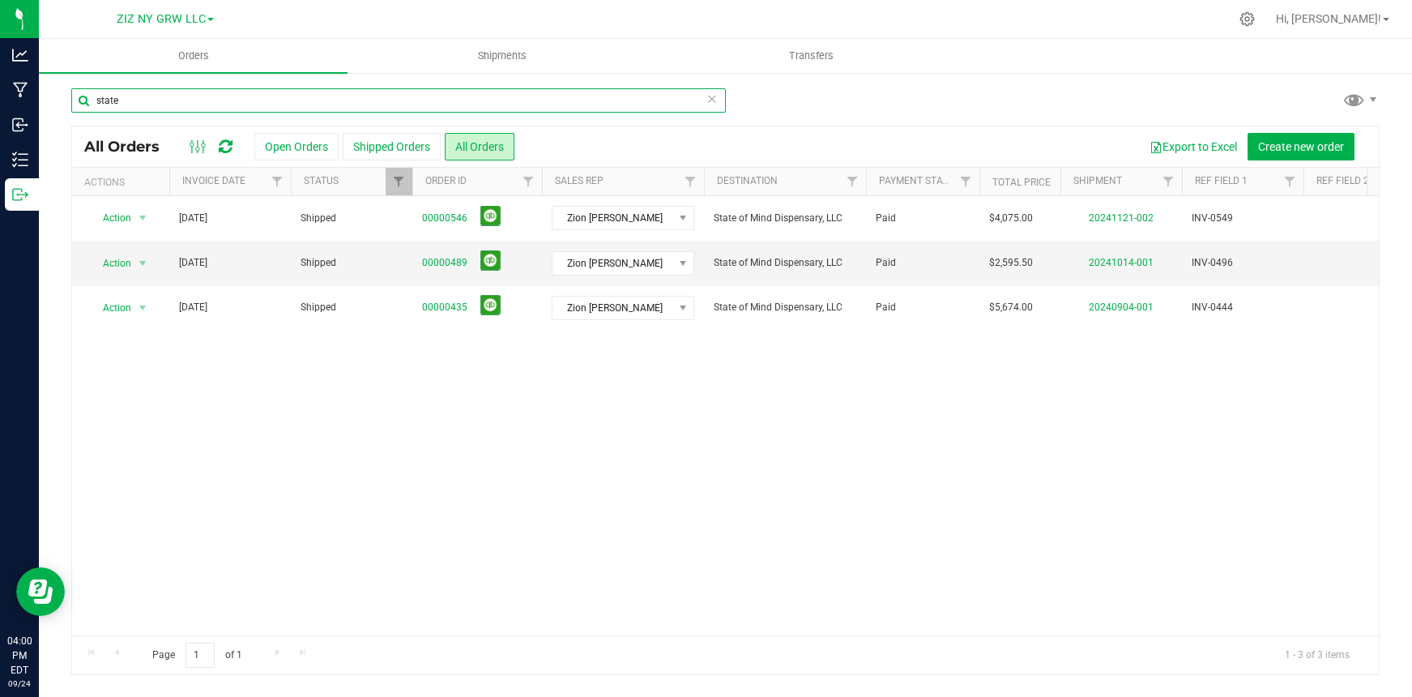
click at [214, 105] on input "state" at bounding box center [398, 100] width 655 height 24
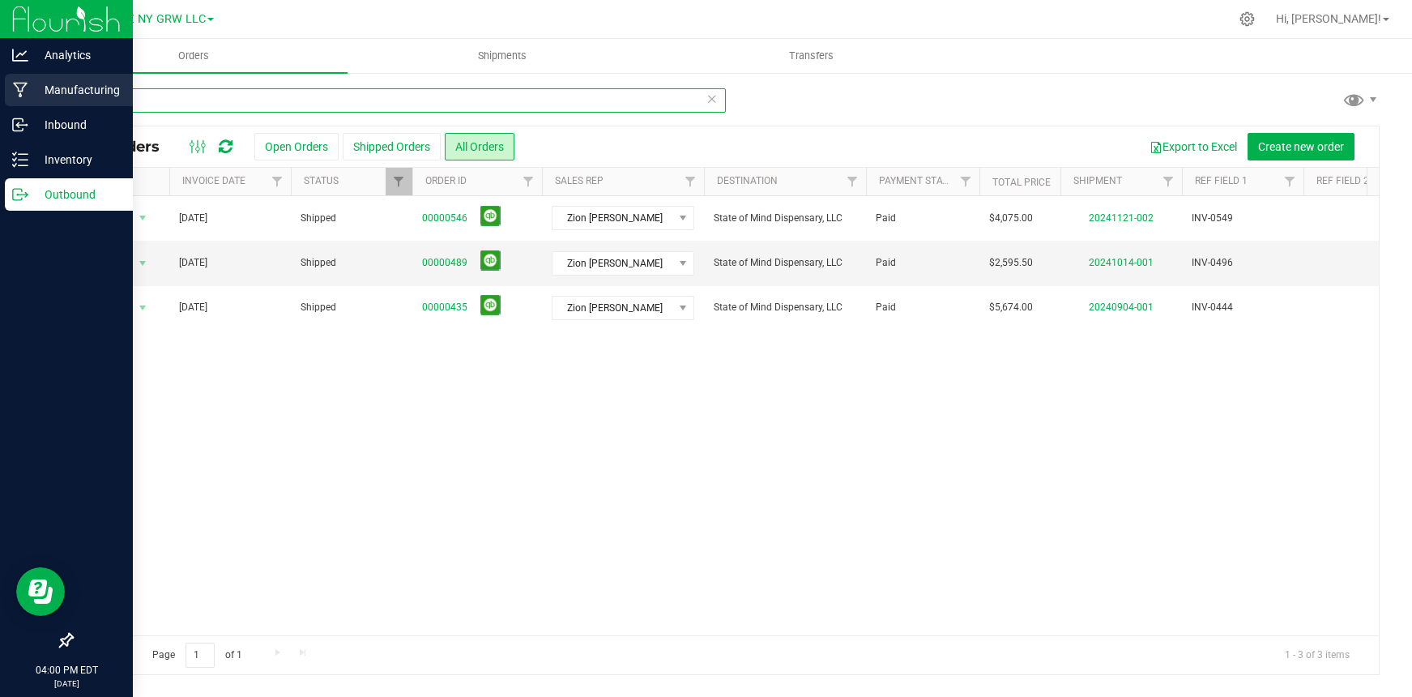
drag, startPoint x: 166, startPoint y: 89, endPoint x: 16, endPoint y: 82, distance: 150.0
click at [15, 77] on div "Analytics Manufacturing Inbound Inventory Outbound 04:00 PM EDT [DATE] 09/24 ZI…" at bounding box center [706, 348] width 1412 height 697
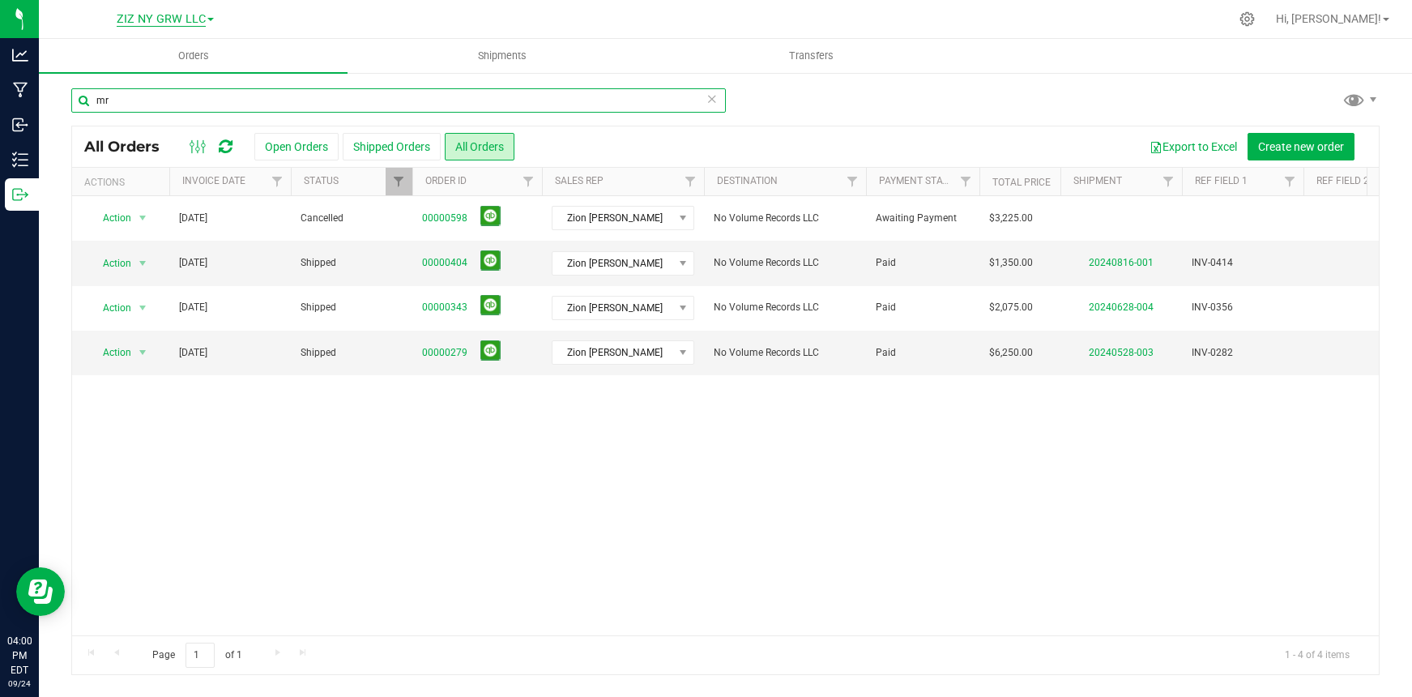
type input "mr"
click at [165, 19] on span "ZIZ NY GRW LLC" at bounding box center [161, 19] width 89 height 15
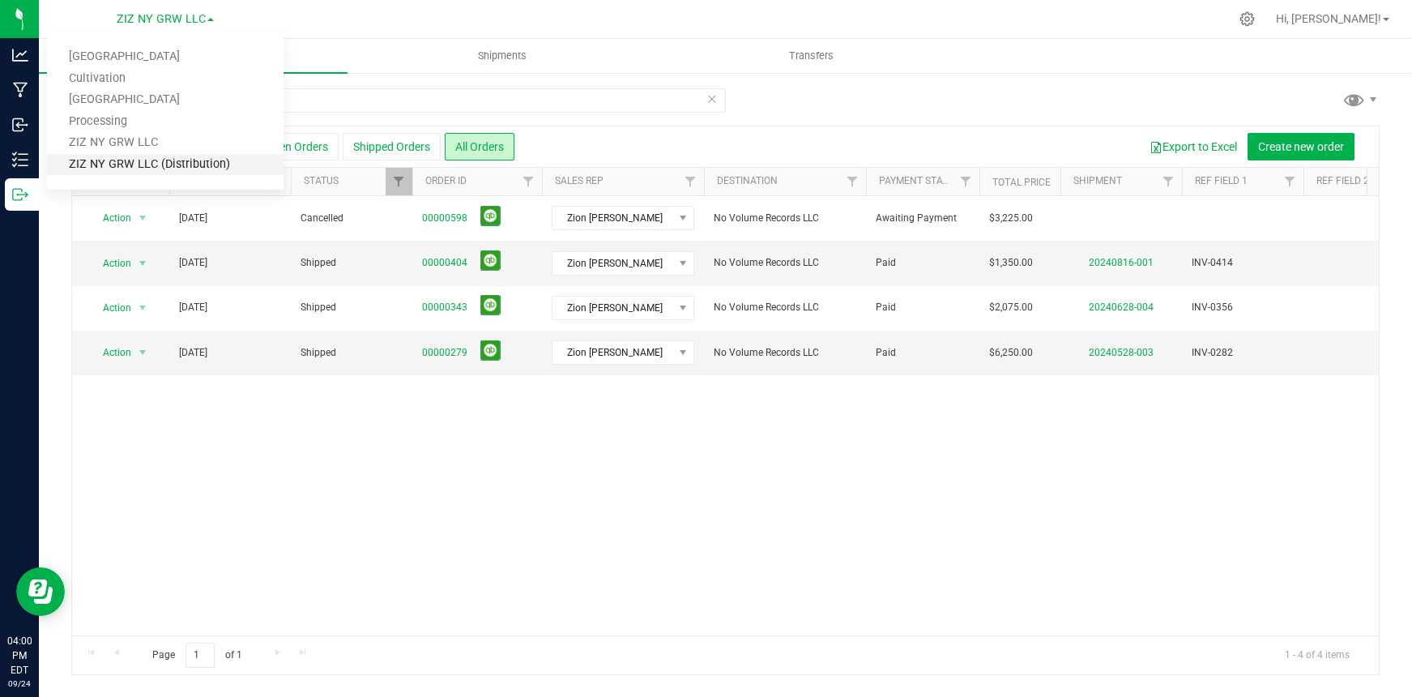
click at [164, 164] on link "ZIZ NY GRW LLC (Distribution)" at bounding box center [165, 165] width 237 height 22
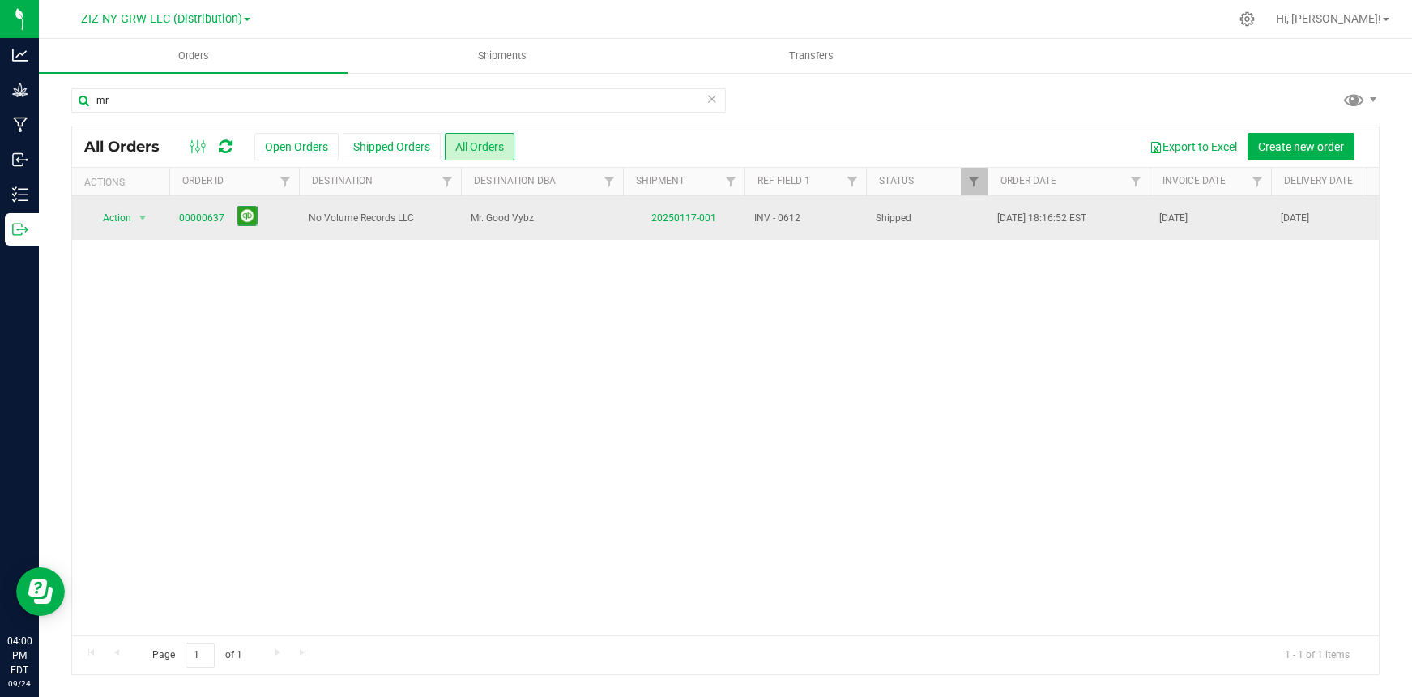
click at [410, 218] on span "No Volume Records LLC" at bounding box center [380, 218] width 143 height 15
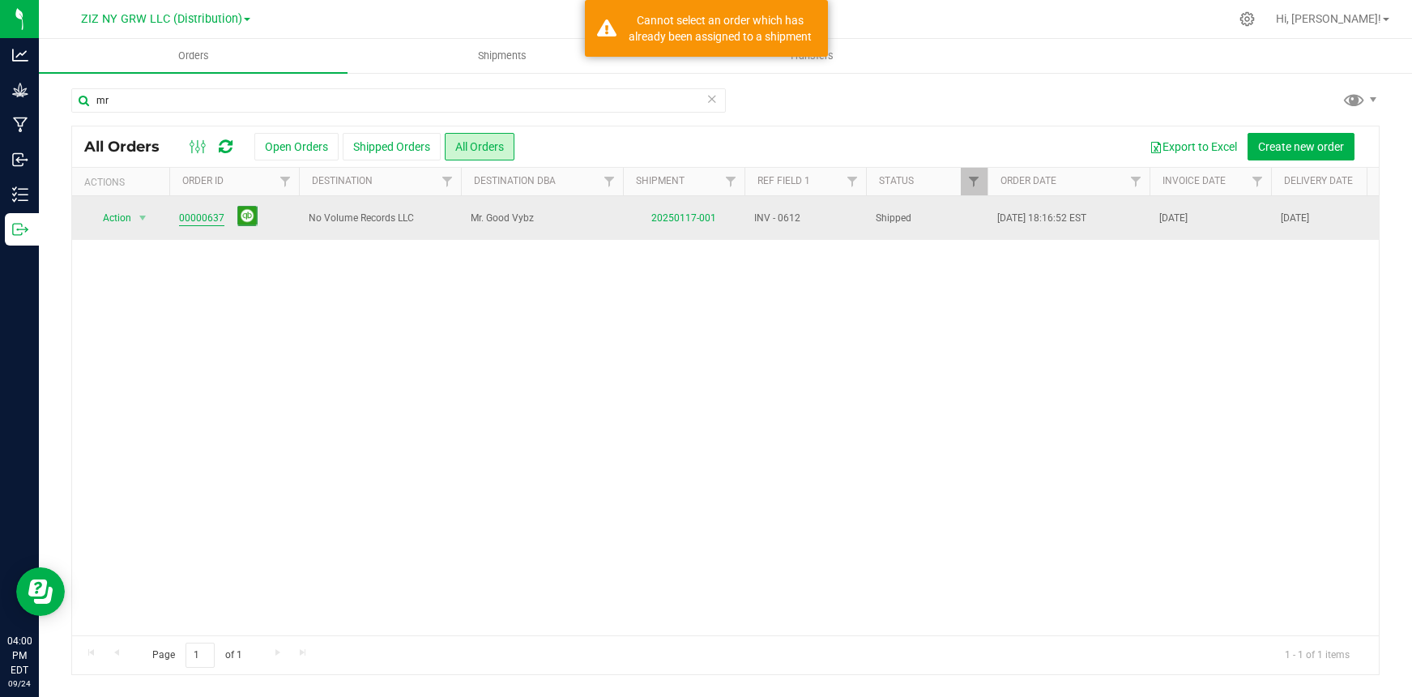
click at [200, 217] on link "00000637" at bounding box center [201, 218] width 45 height 15
